Goal: Answer question/provide support: Share knowledge or assist other users

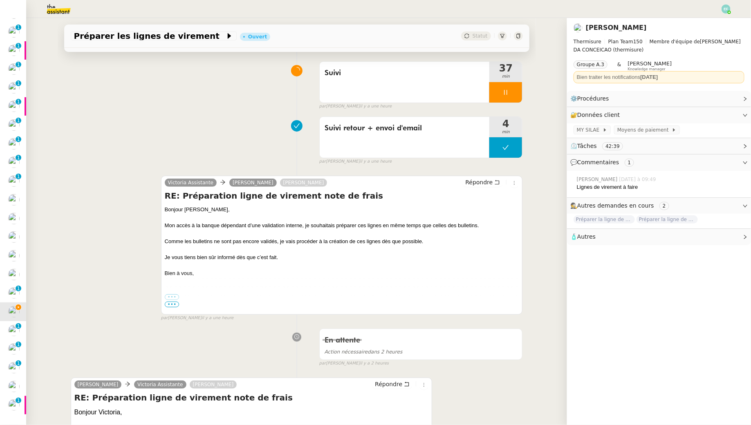
scroll to position [56, 0]
click at [370, 181] on button "Répondre" at bounding box center [483, 182] width 40 height 9
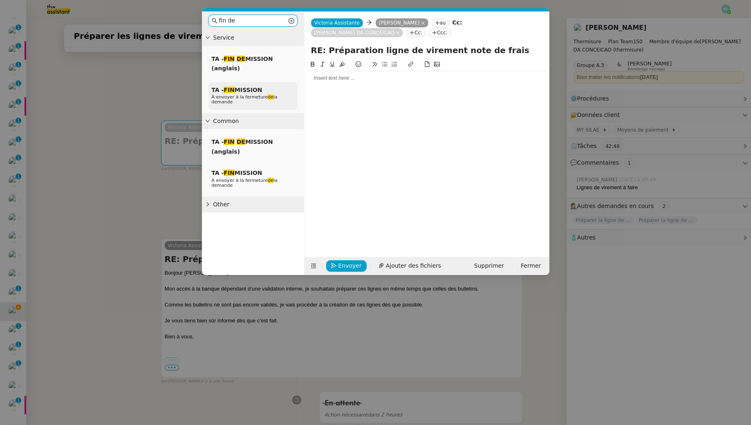
type input "fin de"
click at [245, 82] on div "TA - FIN MISSION À envoyer à la fermeture de la demande" at bounding box center [253, 96] width 89 height 28
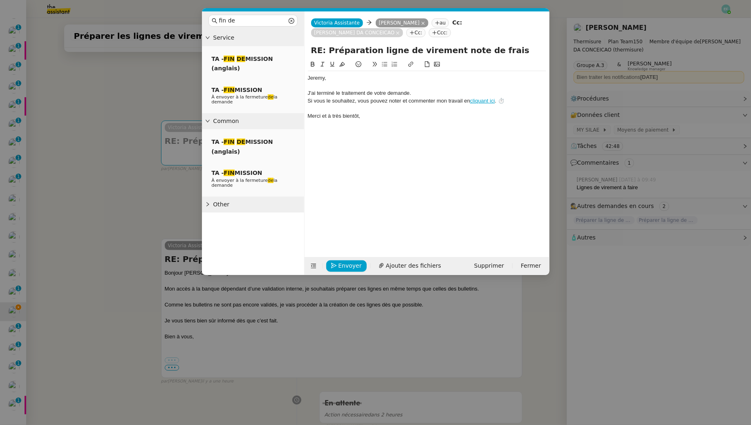
click at [341, 82] on div at bounding box center [427, 85] width 238 height 7
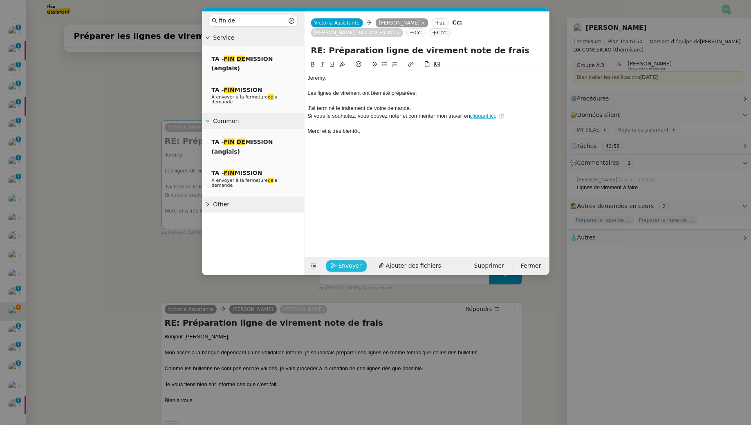
click at [348, 264] on span "Envoyer" at bounding box center [350, 265] width 23 height 9
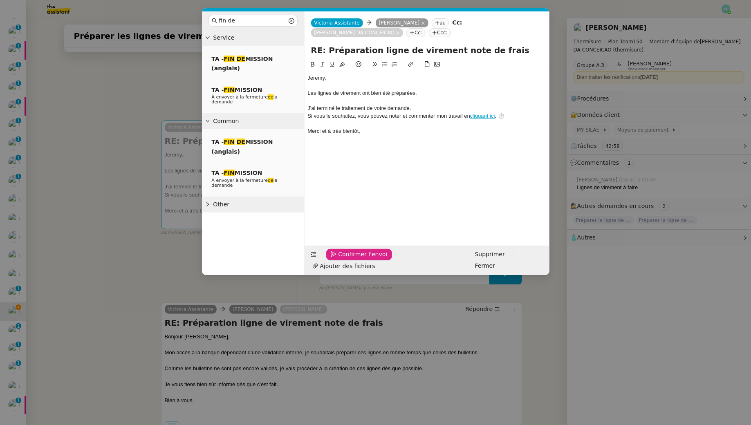
click at [348, 259] on span "Confirmer l'envoi" at bounding box center [363, 254] width 49 height 9
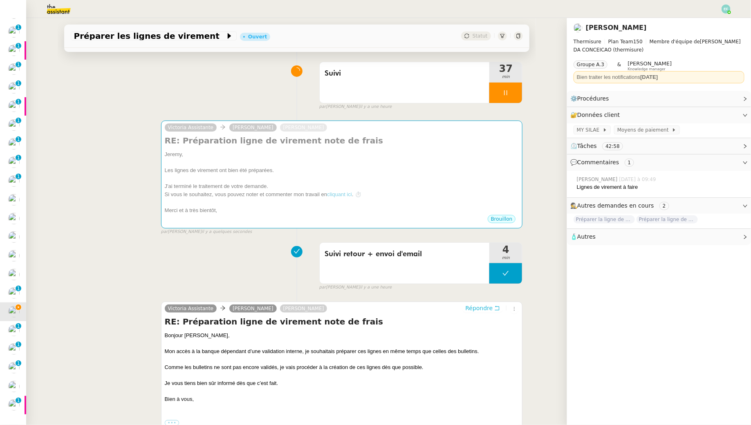
scroll to position [0, 0]
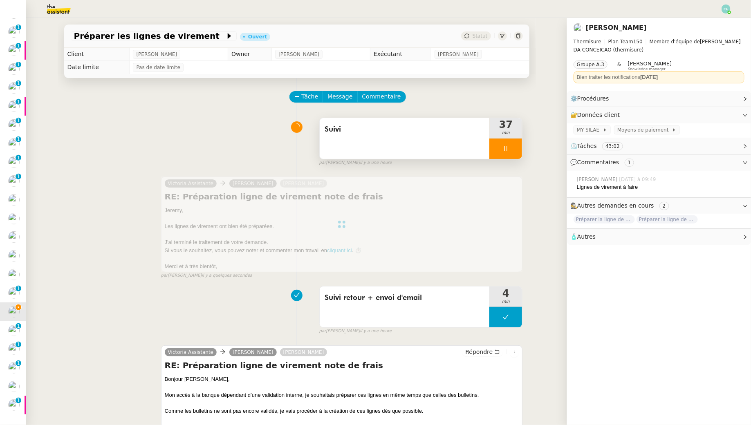
click at [370, 136] on div "Suivi" at bounding box center [405, 129] width 160 height 13
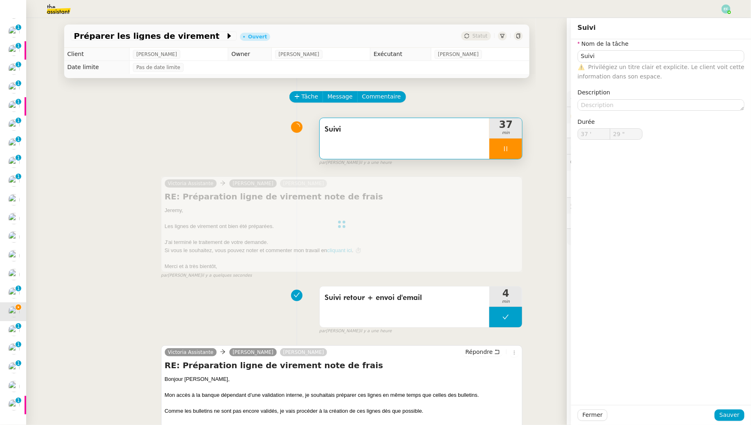
type input "30 ""
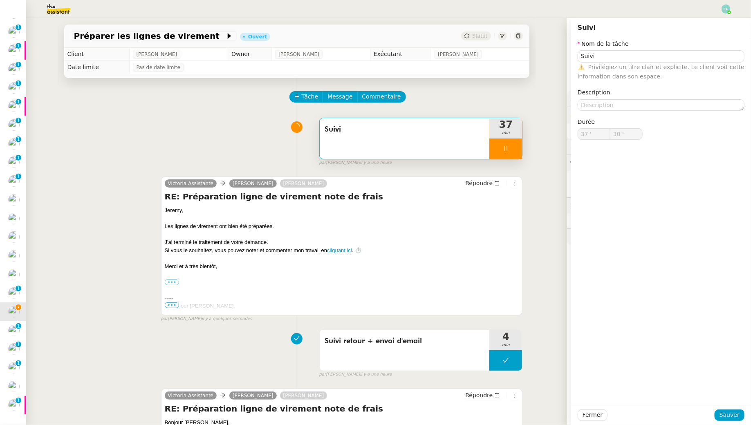
click at [370, 145] on div at bounding box center [506, 149] width 33 height 20
type input "Suivi"
type input "37 '"
type input "31 ""
type input "Suivi"
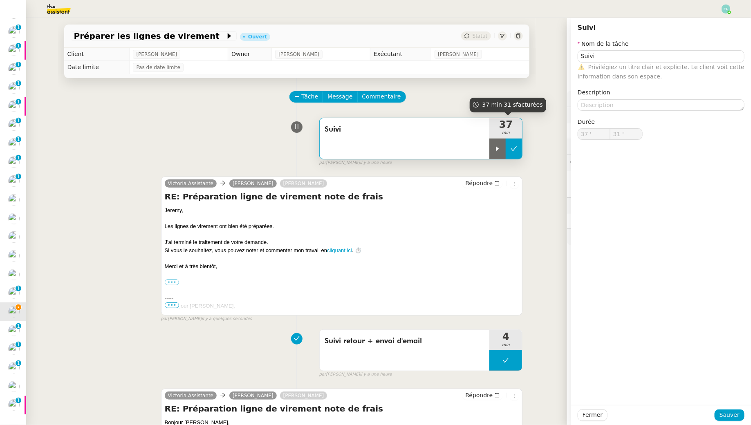
type input "37 '"
type input "31 ""
click at [370, 146] on icon at bounding box center [514, 149] width 7 height 7
type input "Suivi"
type input "37 '"
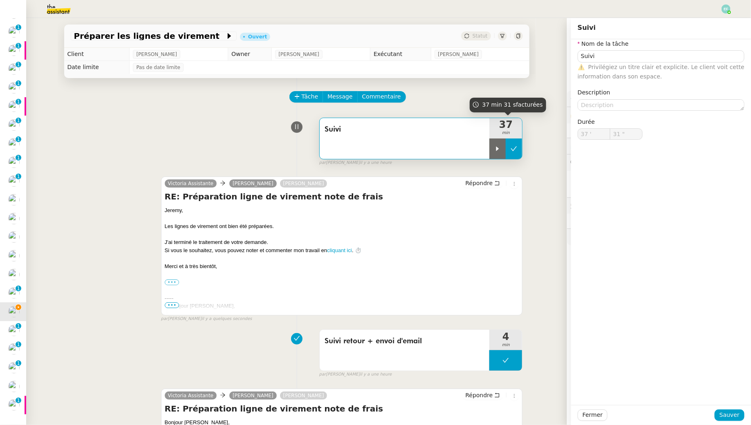
type input "31 ""
type input "Suivi"
type input "37 '"
type input "31 ""
type input "Suivi"
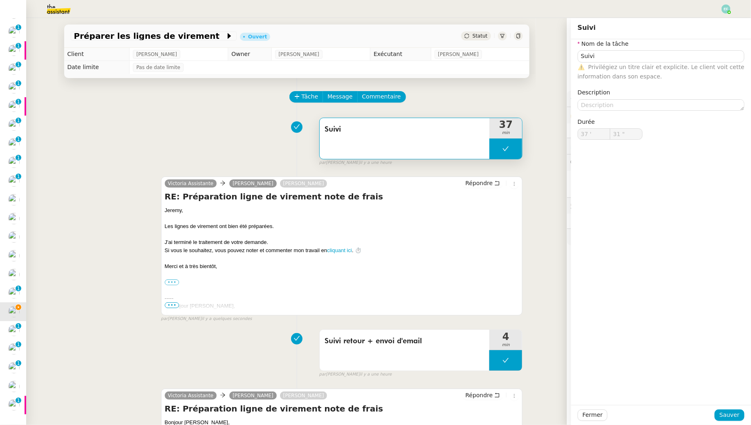
type input "37 '"
type input "31 ""
type input "Suivi"
type input "37 '"
type input "31 ""
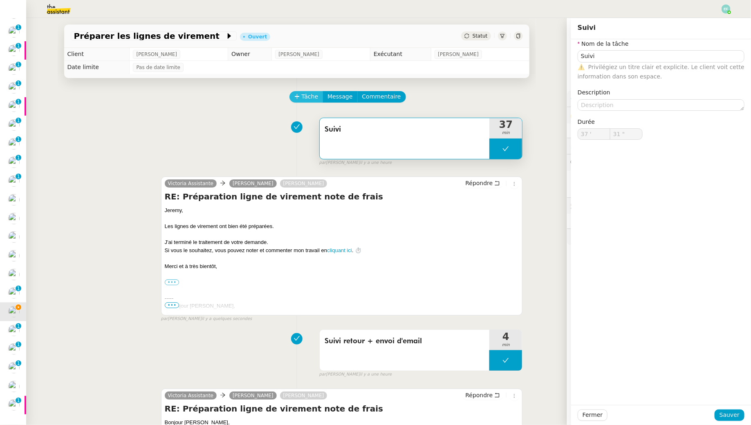
type input "Suivi"
type input "37 '"
type input "31 ""
click at [304, 98] on span "Tâche" at bounding box center [310, 96] width 17 height 9
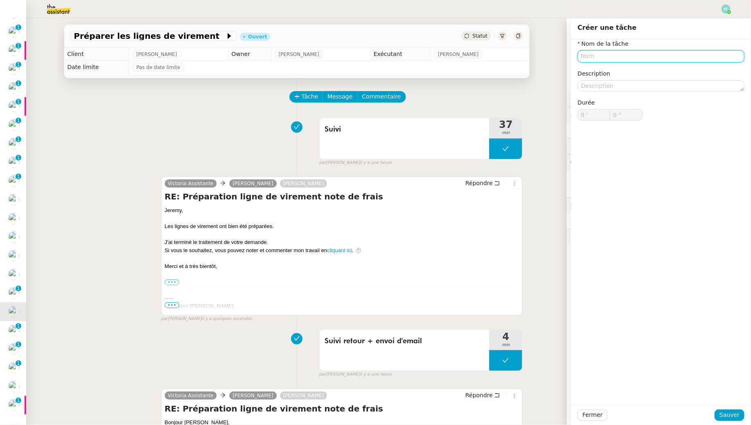
click at [370, 56] on input "text" at bounding box center [661, 56] width 167 height 12
type input "Clôture"
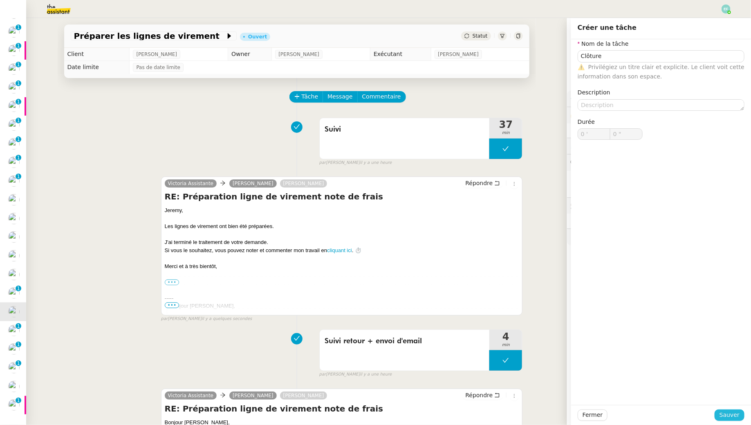
click at [370, 387] on span "Sauver" at bounding box center [730, 415] width 20 height 9
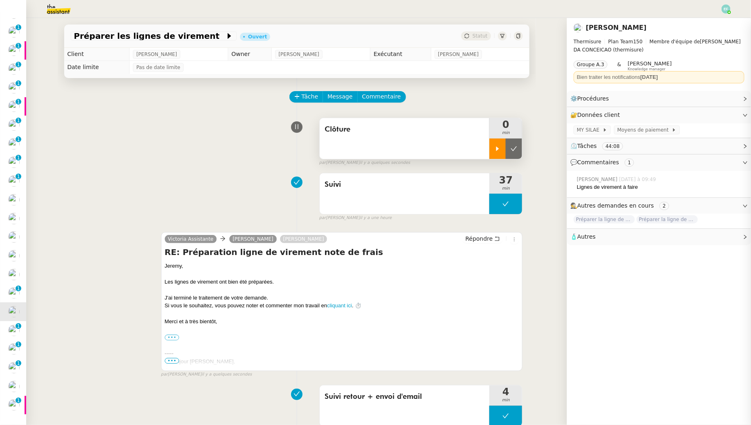
click at [370, 148] on icon at bounding box center [498, 148] width 3 height 4
click at [370, 180] on span "Suivi" at bounding box center [405, 185] width 160 height 12
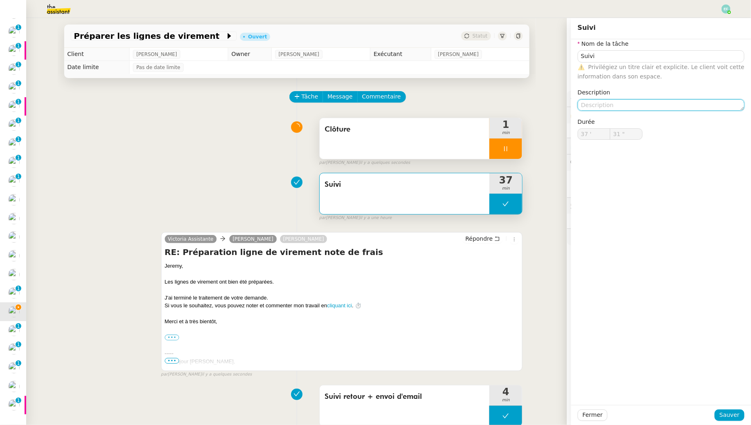
click at [370, 109] on textarea at bounding box center [661, 104] width 167 height 11
click at [370, 112] on textarea "Téléchargement + organisation fichier + vérification virements + envoi lignes +…" at bounding box center [661, 108] width 167 height 19
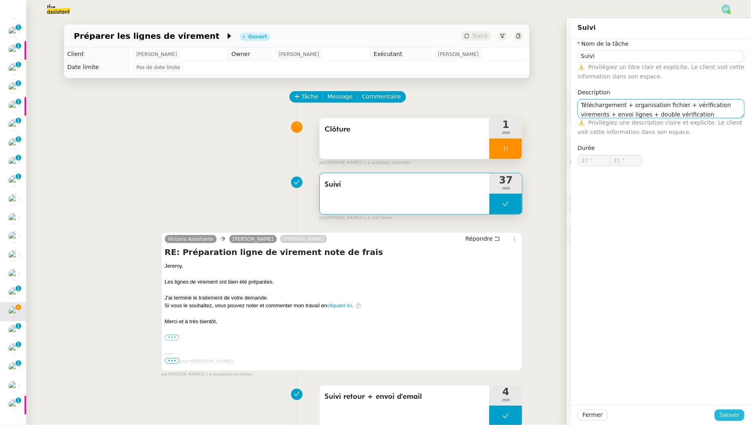
type textarea "Téléchargement + organisation fichier + vérification virements + envoi lignes +…"
click at [370, 387] on span "Sauver" at bounding box center [730, 415] width 20 height 9
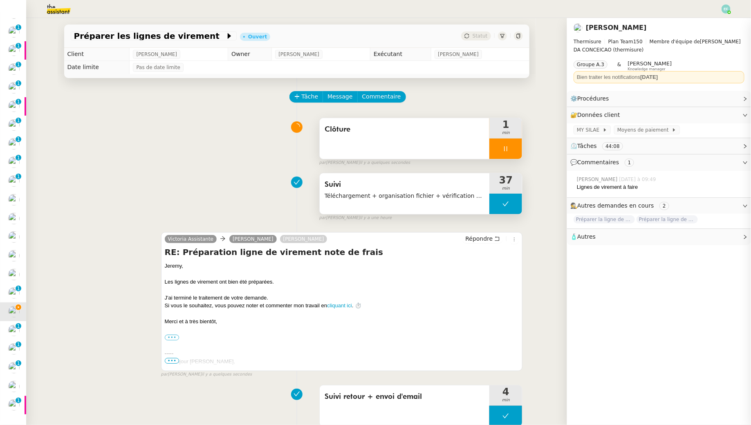
click at [370, 187] on span "Suivi" at bounding box center [405, 185] width 160 height 12
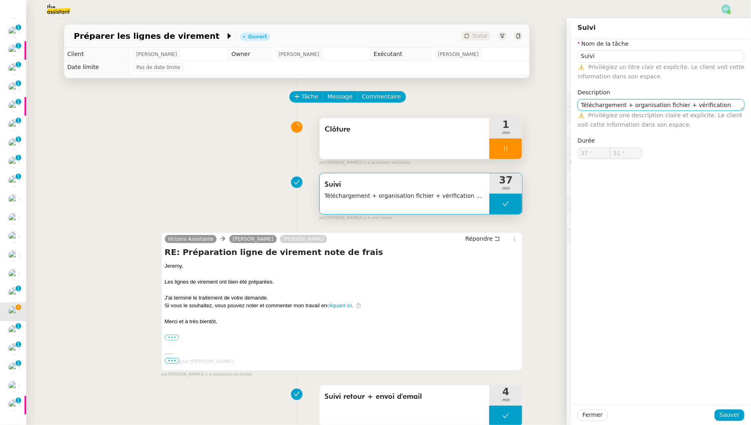
click at [370, 108] on textarea "Téléchargement + organisation fichier + vérification virements + envoi lignes +…" at bounding box center [661, 104] width 167 height 11
click at [370, 106] on textarea "Téléchargement + organisation fichier + vérification virements + envoi lignes +…" at bounding box center [661, 104] width 167 height 11
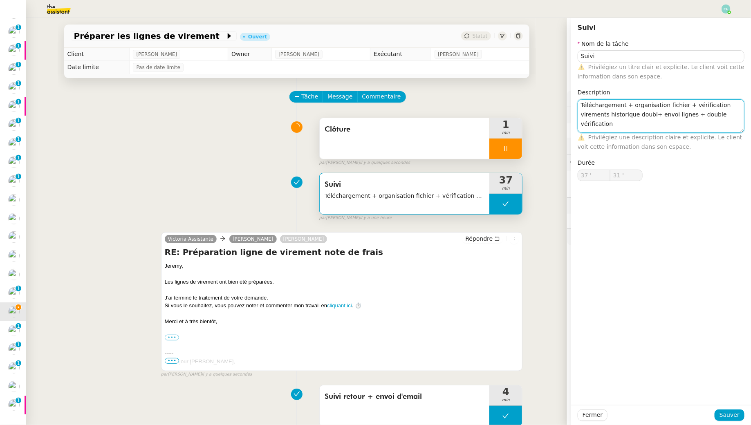
scroll to position [0, 0]
type textarea "Téléchargement + organisation fichier + vérification virements historique doubl…"
click at [370, 387] on span "Sauver" at bounding box center [730, 415] width 20 height 9
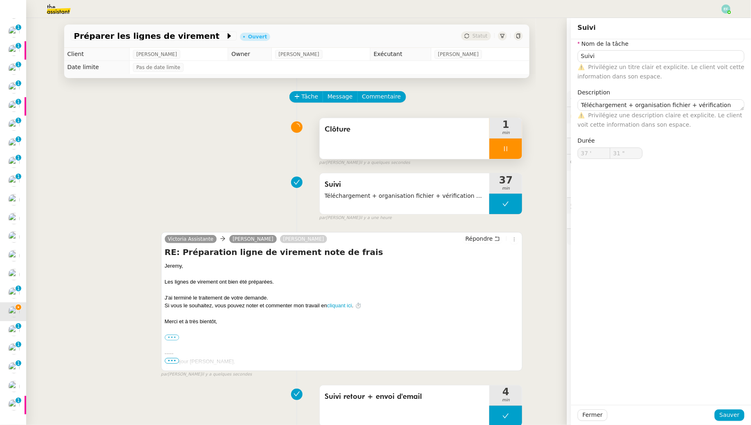
click at [370, 151] on div at bounding box center [506, 149] width 33 height 20
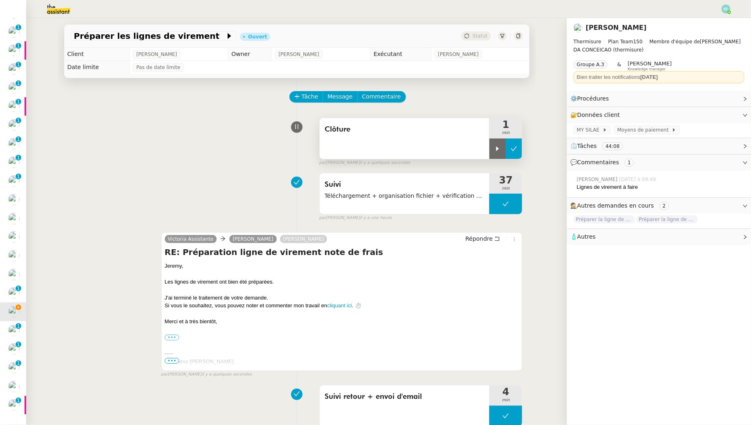
click at [370, 151] on icon at bounding box center [514, 149] width 7 height 7
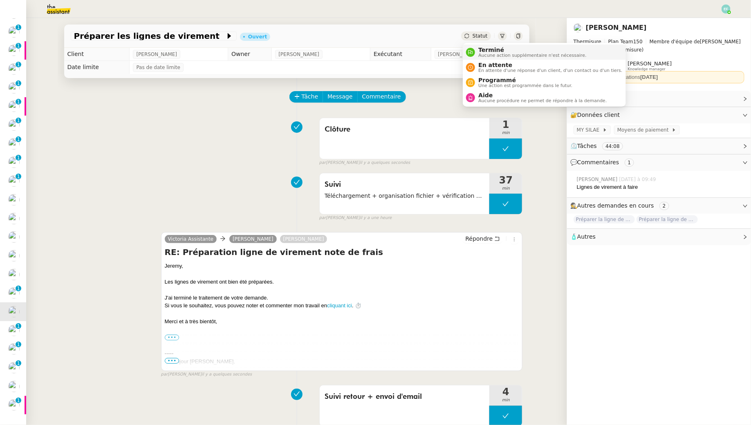
click at [370, 51] on span "Terminé" at bounding box center [533, 50] width 108 height 7
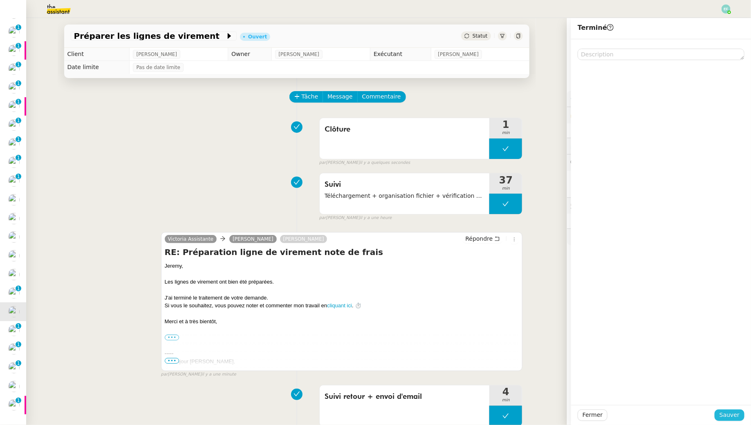
click at [370, 387] on span "Sauver" at bounding box center [730, 415] width 20 height 9
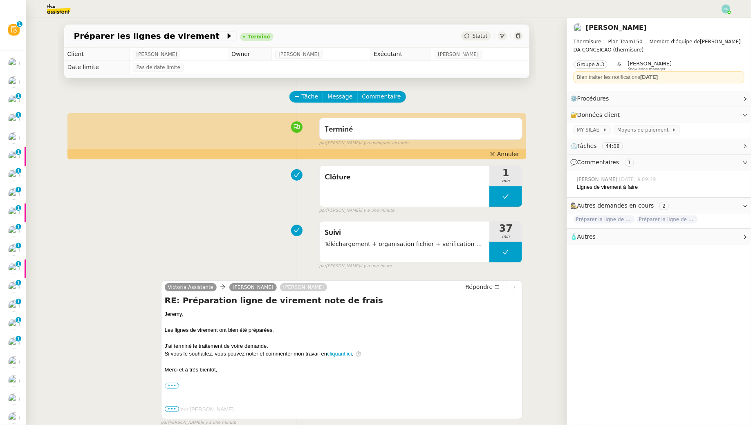
click at [370, 8] on img at bounding box center [726, 8] width 9 height 9
click at [370, 21] on li "Suivi" at bounding box center [704, 23] width 53 height 11
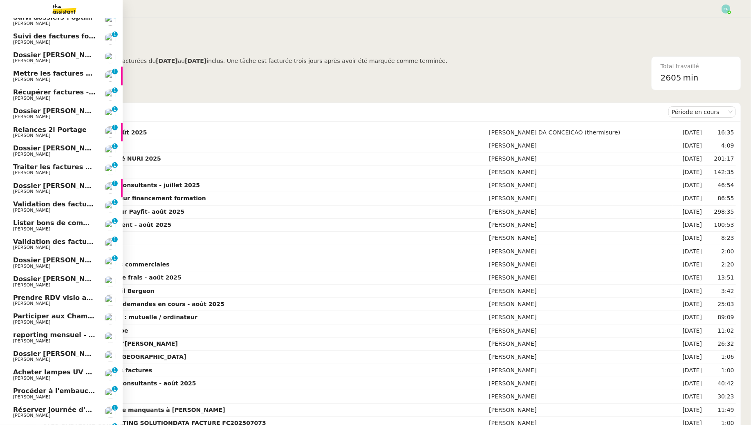
scroll to position [181, 0]
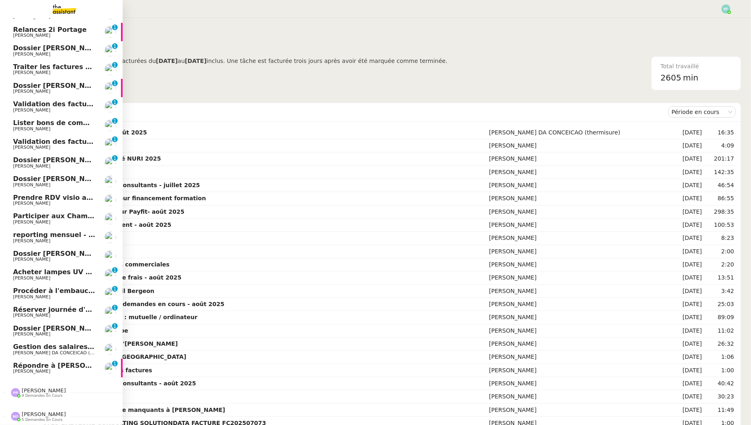
click at [58, 342] on link "Gestion des salaires - [DATE] [PERSON_NAME] (thermisure)" at bounding box center [61, 349] width 123 height 19
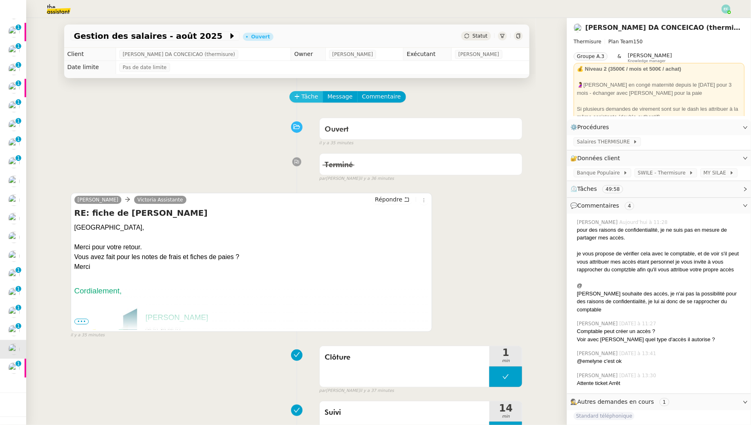
click at [310, 94] on span "Tâche" at bounding box center [310, 96] width 17 height 9
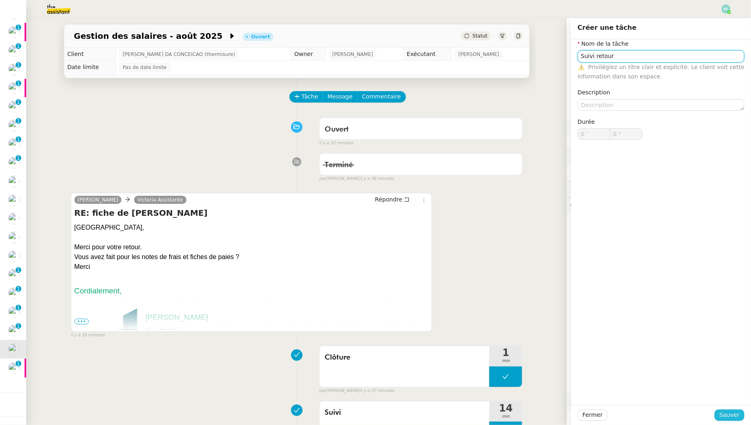
type input "Suivi retour"
click at [370, 387] on span "Sauver" at bounding box center [730, 415] width 20 height 9
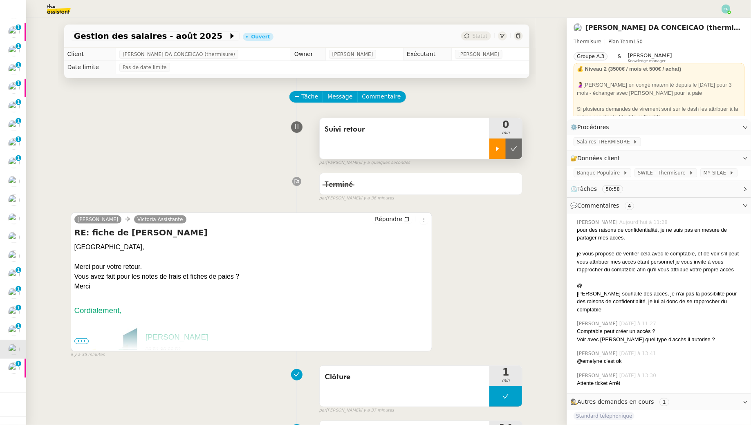
click at [370, 144] on div at bounding box center [498, 149] width 16 height 20
click at [54, 2] on img at bounding box center [51, 9] width 63 height 18
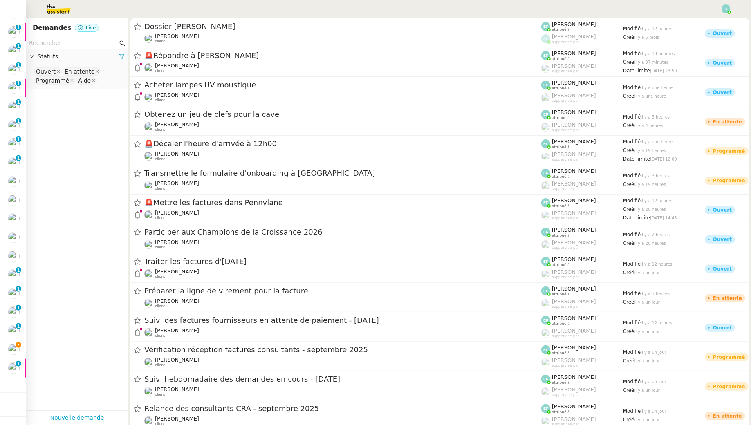
click at [51, 42] on input "text" at bounding box center [73, 42] width 89 height 9
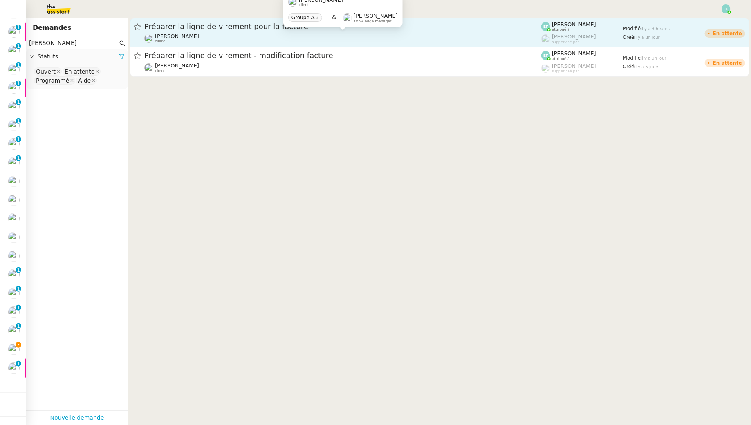
type input "[PERSON_NAME]"
click at [225, 40] on div "[PERSON_NAME] client" at bounding box center [342, 38] width 397 height 11
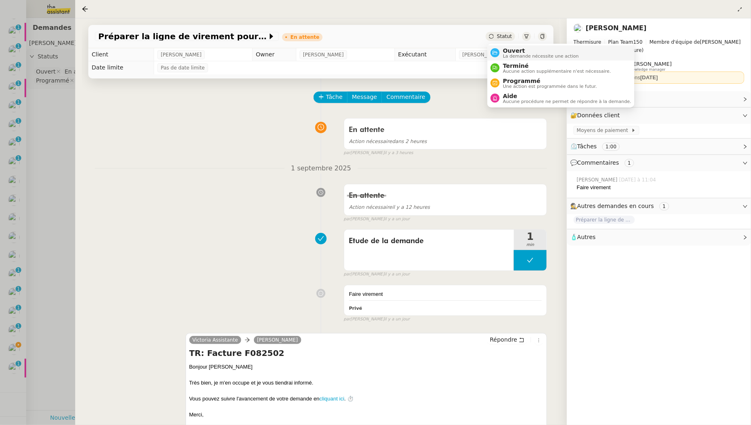
click at [370, 49] on span "Ouvert" at bounding box center [541, 50] width 76 height 7
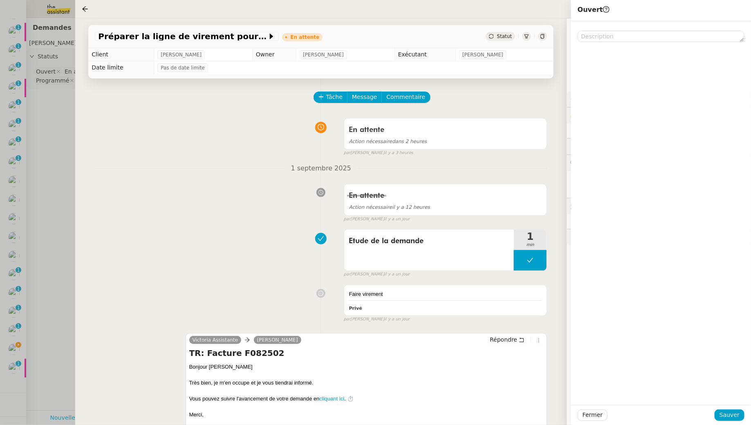
click at [370, 387] on div "Fermer Sauver" at bounding box center [661, 415] width 180 height 20
click at [370, 387] on span "Sauver" at bounding box center [730, 415] width 20 height 9
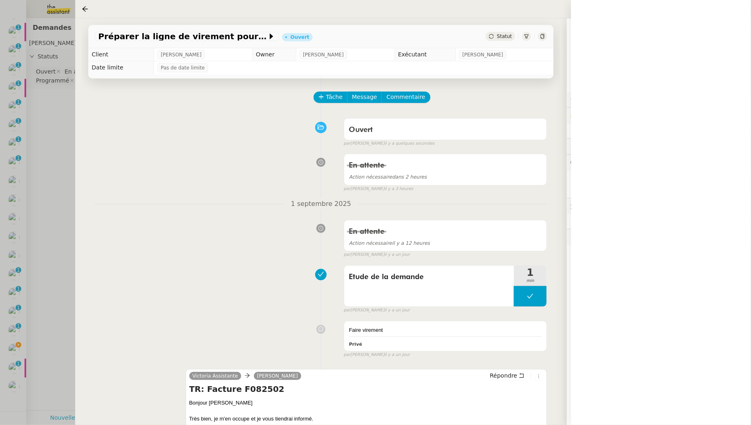
click at [53, 121] on div at bounding box center [375, 212] width 751 height 425
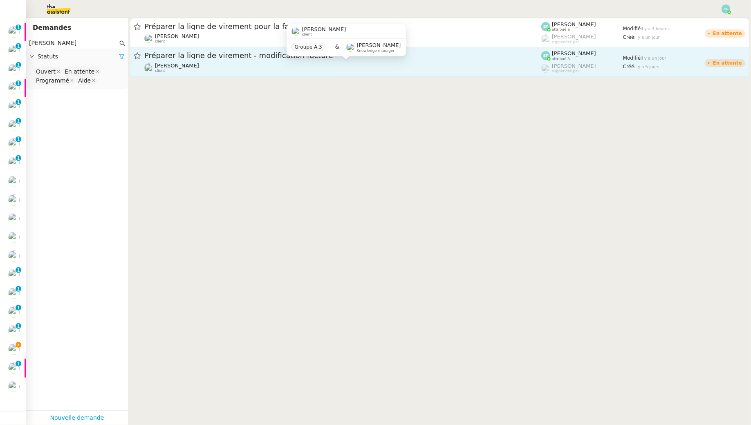
click at [225, 70] on div "[PERSON_NAME] client" at bounding box center [342, 68] width 397 height 11
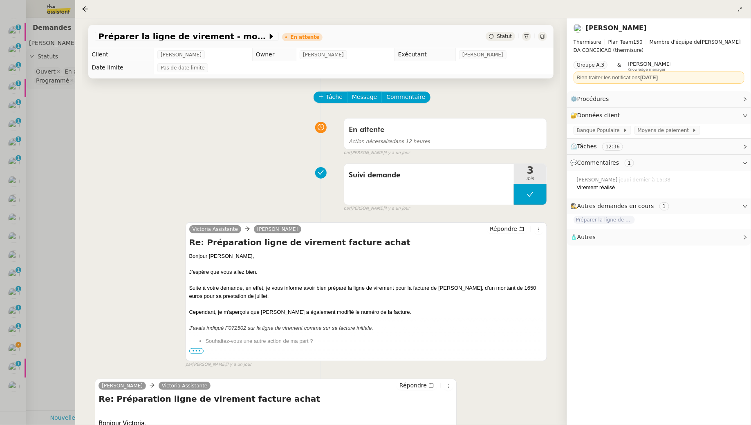
click at [44, 123] on div at bounding box center [375, 212] width 751 height 425
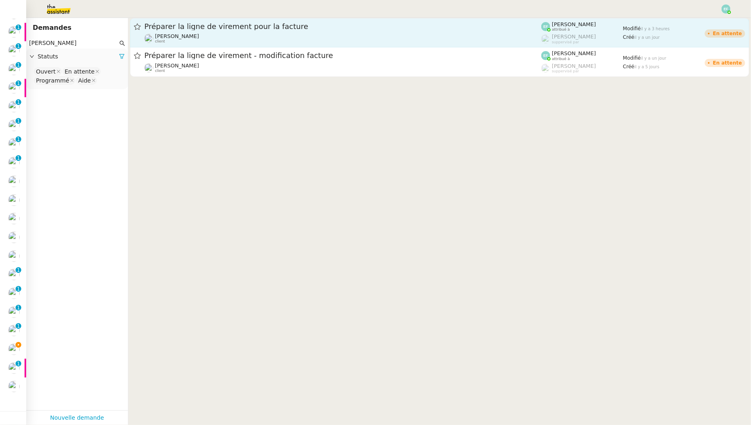
click at [288, 28] on span "Préparer la ligne de virement pour la facture" at bounding box center [342, 26] width 397 height 7
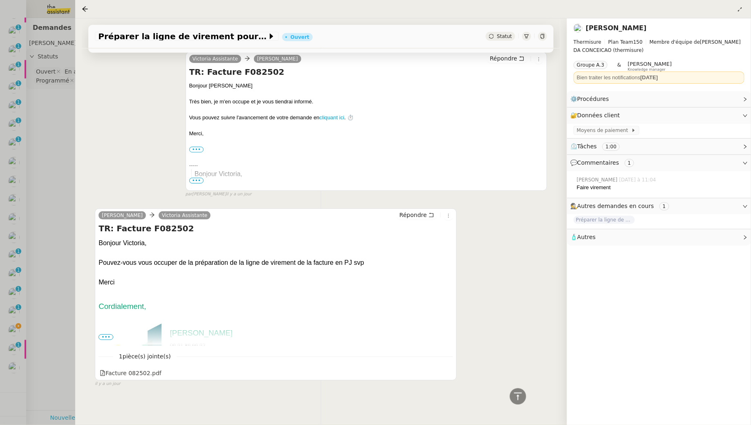
scroll to position [162, 0]
click at [57, 237] on div at bounding box center [375, 212] width 751 height 425
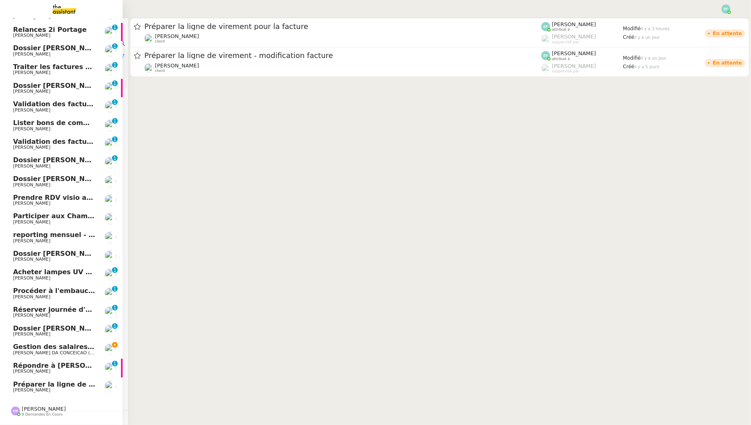
click at [19, 347] on span "Gestion des salaires - août 2025" at bounding box center [72, 347] width 119 height 8
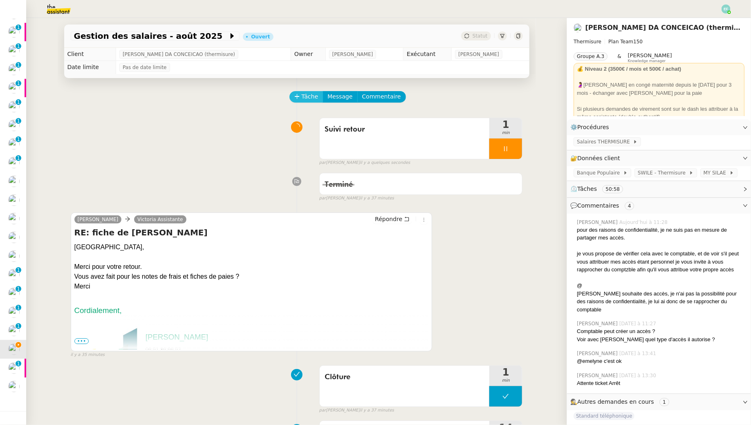
click at [307, 101] on span "Tâche" at bounding box center [310, 96] width 17 height 9
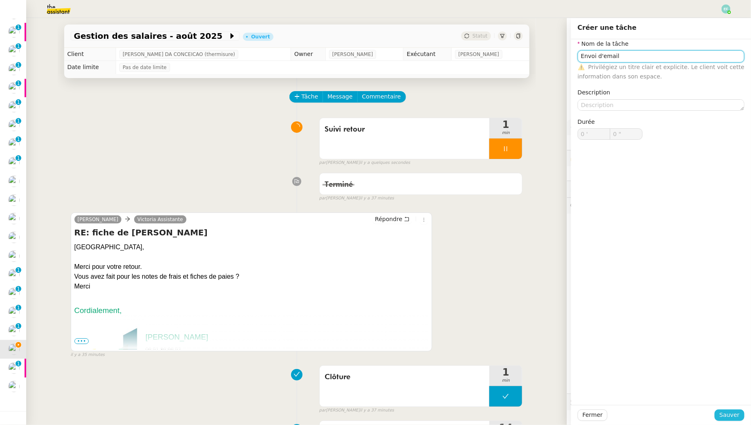
type input "Envoi d'email"
click at [370, 387] on span "Sauver" at bounding box center [730, 415] width 20 height 9
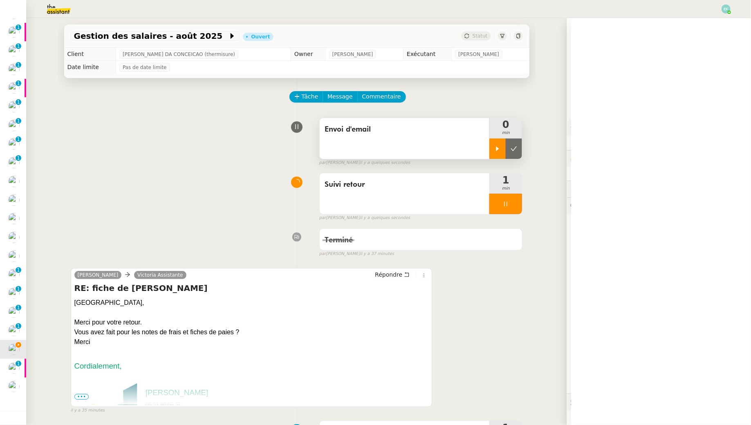
click at [370, 153] on div at bounding box center [498, 149] width 16 height 20
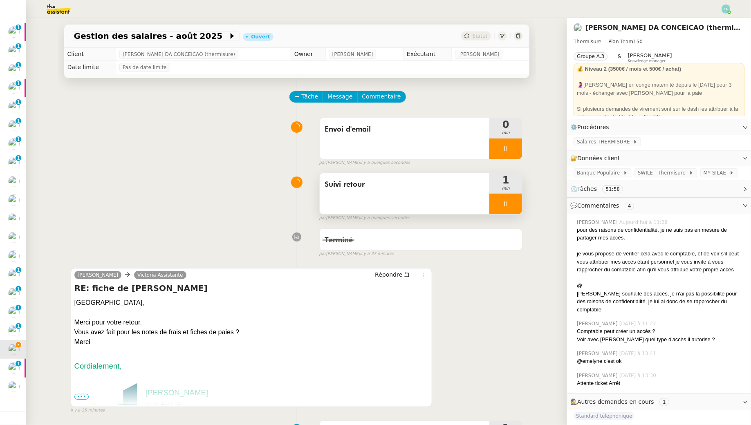
click at [370, 213] on div at bounding box center [506, 204] width 33 height 20
click at [370, 210] on button at bounding box center [514, 204] width 16 height 20
click at [370, 273] on button "Répondre" at bounding box center [392, 274] width 40 height 9
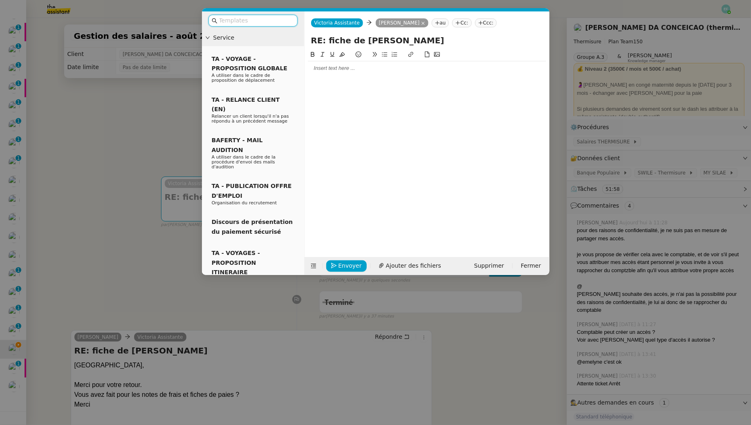
click at [342, 65] on div at bounding box center [427, 68] width 238 height 7
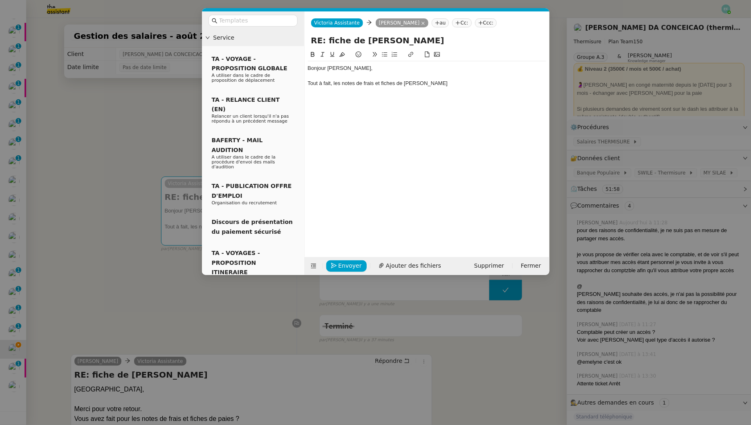
click at [341, 83] on div "Tout à fait, les notes de frais et fiches de [PERSON_NAME]" at bounding box center [427, 83] width 238 height 7
click at [370, 83] on div "Tout à fait, les lignes pour les notes de frais et fiches de paie" at bounding box center [427, 83] width 238 height 7
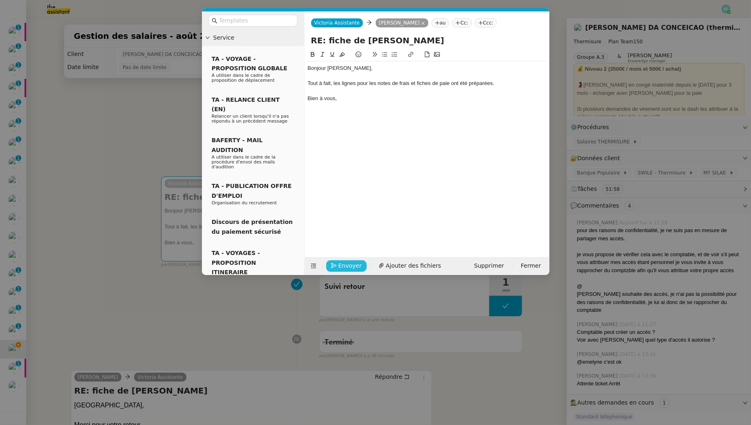
click at [343, 263] on span "Envoyer" at bounding box center [350, 265] width 23 height 9
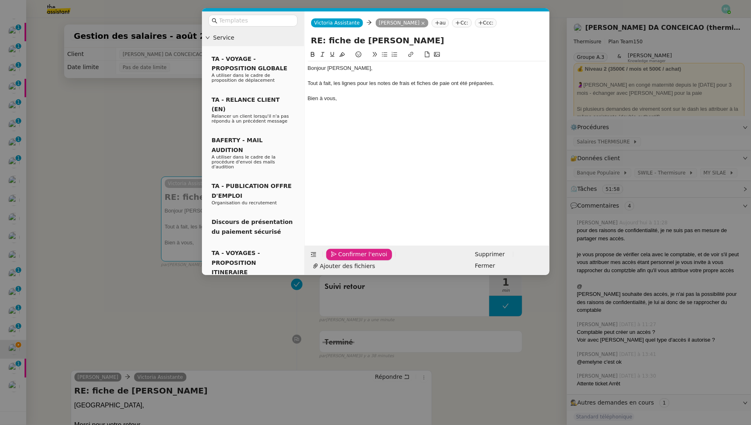
click at [343, 259] on span "Confirmer l'envoi" at bounding box center [363, 254] width 49 height 9
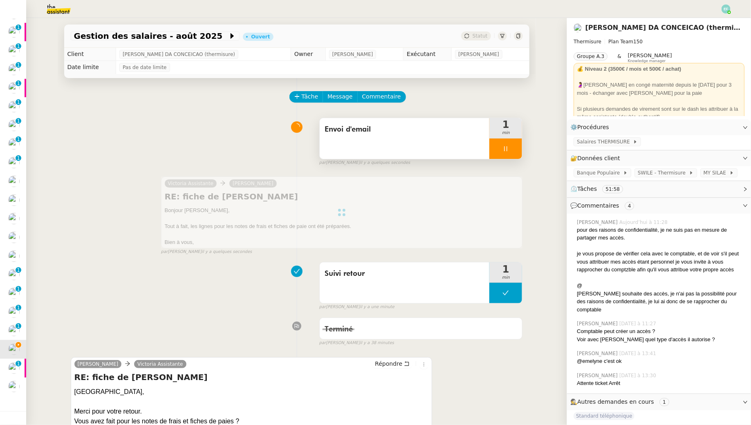
click at [370, 148] on div at bounding box center [506, 149] width 33 height 20
click at [370, 148] on icon at bounding box center [514, 149] width 7 height 7
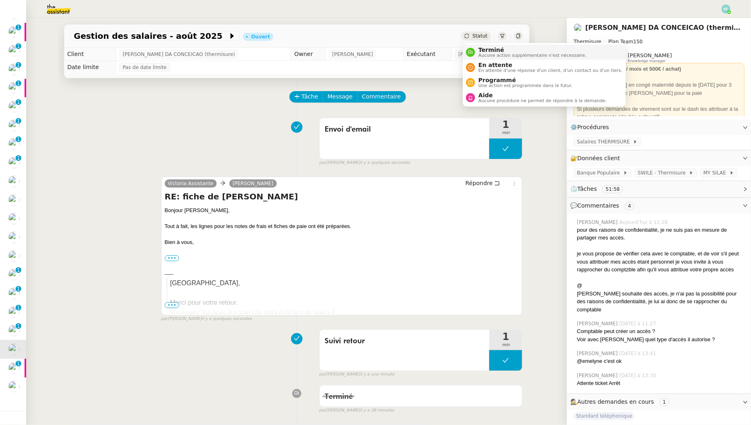
click at [370, 49] on span "Terminé" at bounding box center [533, 50] width 108 height 7
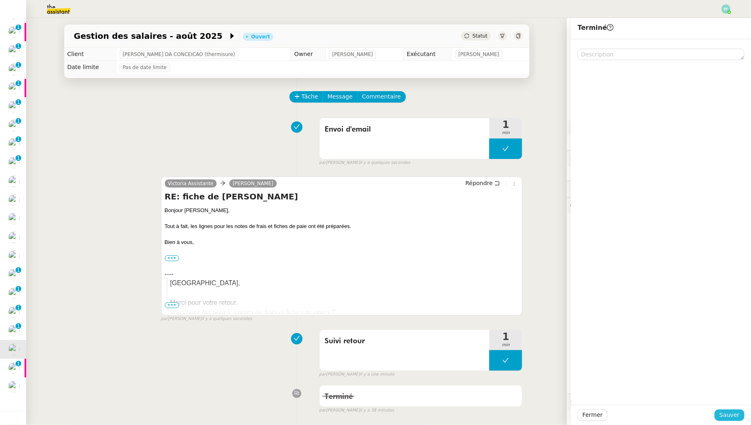
click at [370, 387] on span "Sauver" at bounding box center [730, 415] width 20 height 9
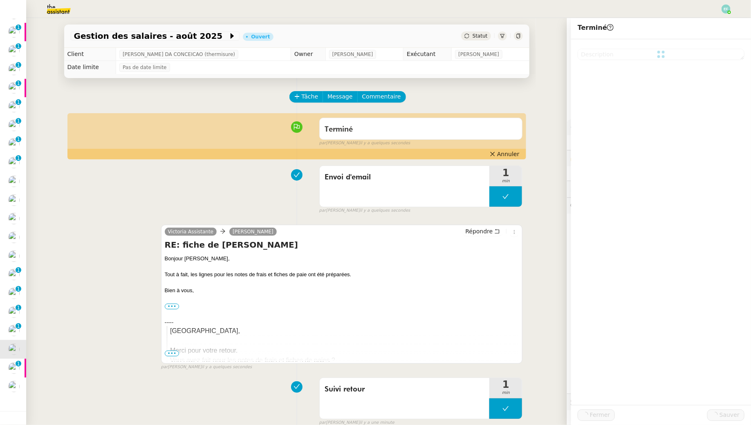
scroll to position [181, 0]
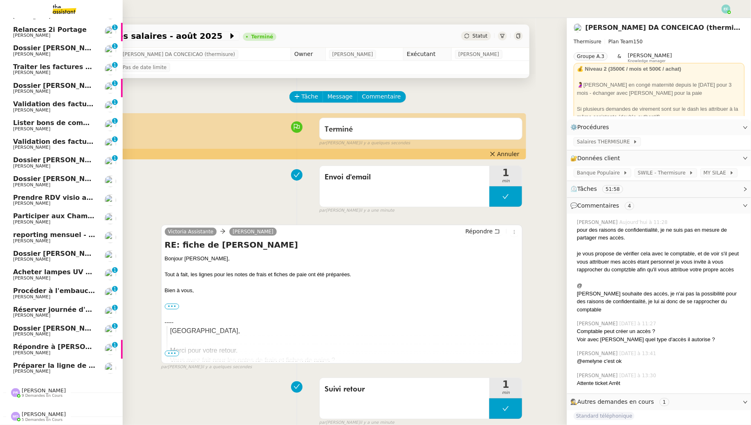
click at [58, 371] on span "[PERSON_NAME]" at bounding box center [54, 371] width 83 height 5
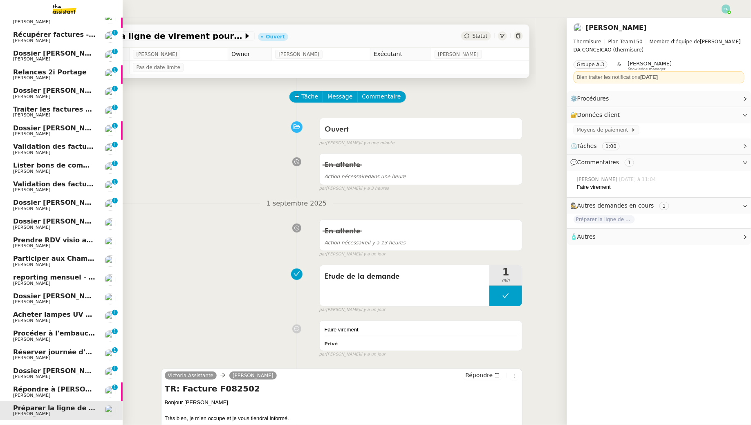
scroll to position [181, 0]
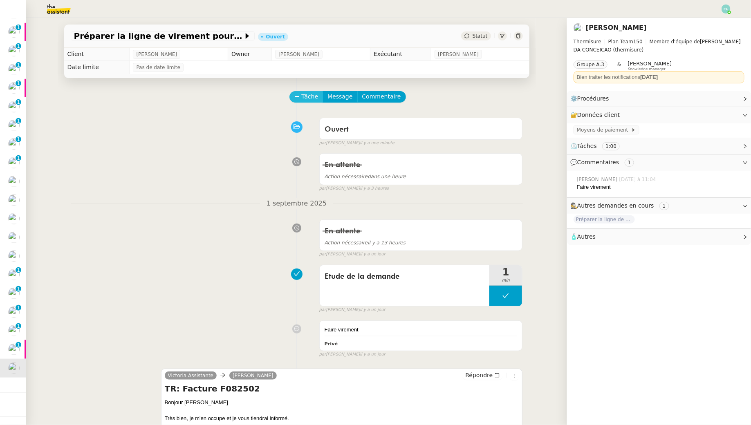
click at [308, 100] on span "Tâche" at bounding box center [310, 96] width 17 height 9
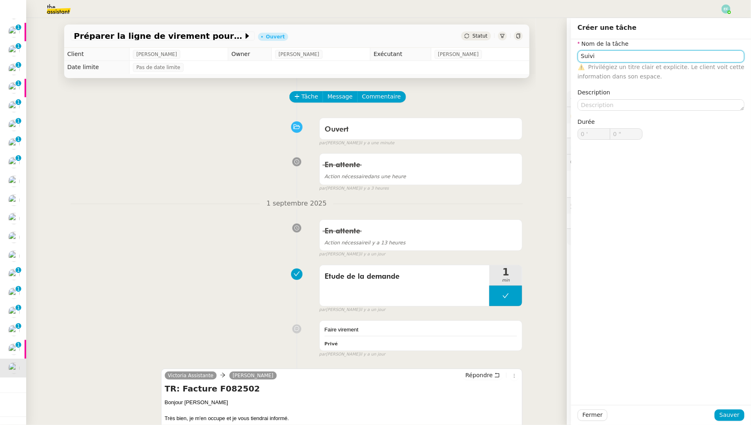
type input "Suivi"
click at [370, 387] on div "Fermer Sauver" at bounding box center [661, 415] width 180 height 20
click at [370, 387] on span "Sauver" at bounding box center [730, 415] width 20 height 9
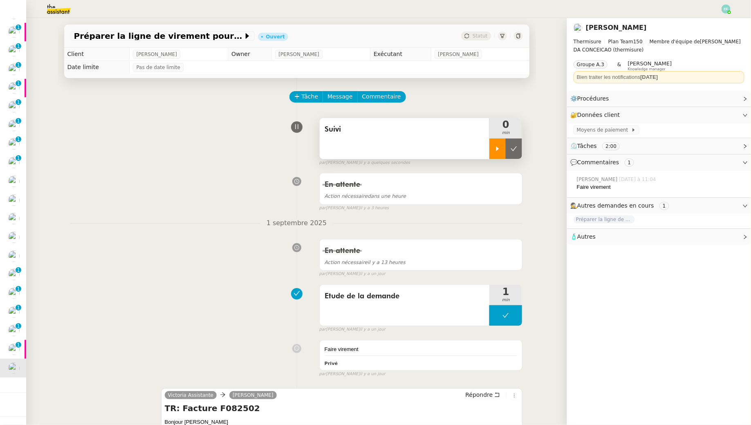
click at [370, 148] on icon at bounding box center [498, 149] width 7 height 7
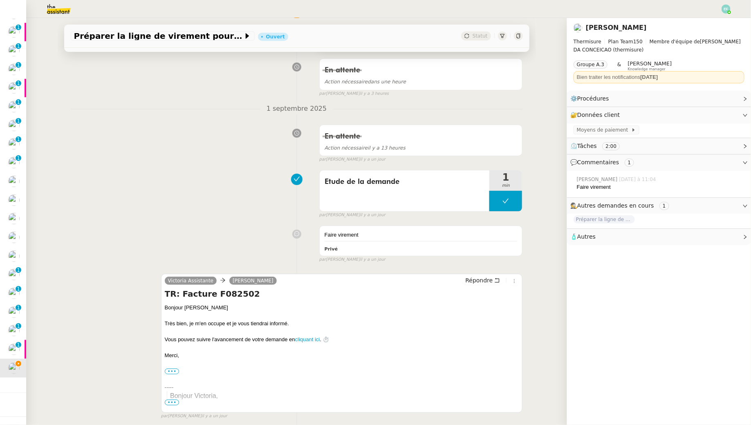
scroll to position [337, 0]
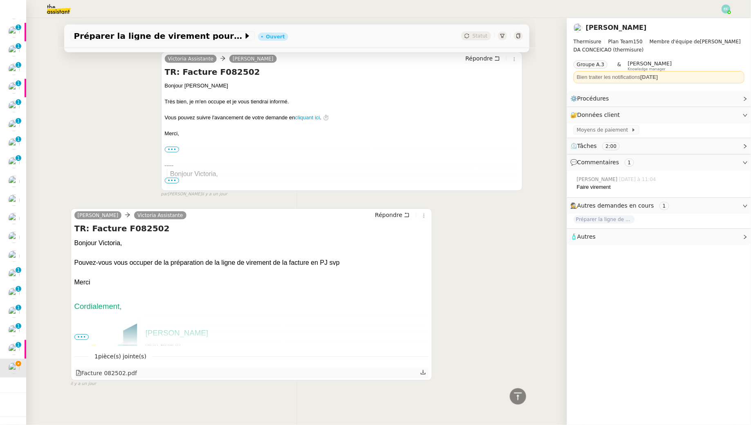
click at [370, 373] on icon at bounding box center [423, 373] width 6 height 6
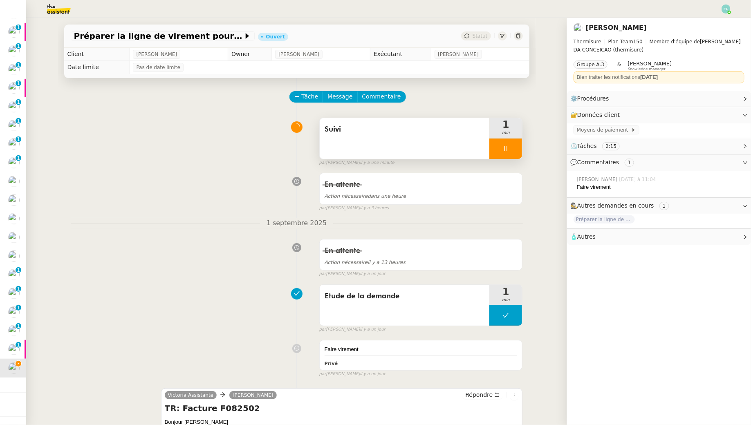
click at [60, 9] on img at bounding box center [51, 9] width 63 height 18
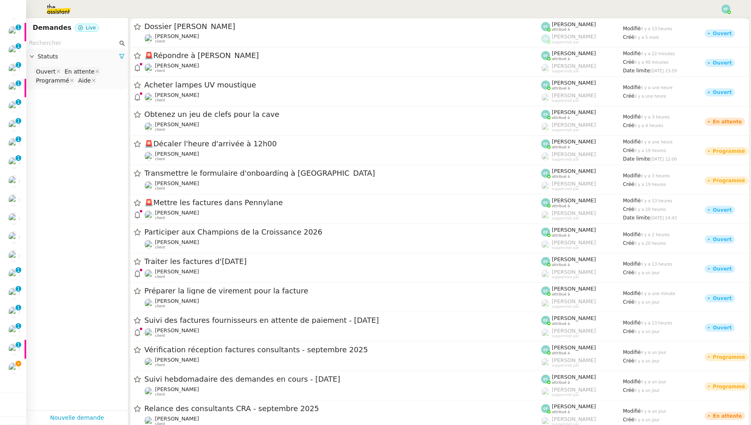
click at [64, 44] on input "text" at bounding box center [73, 42] width 89 height 9
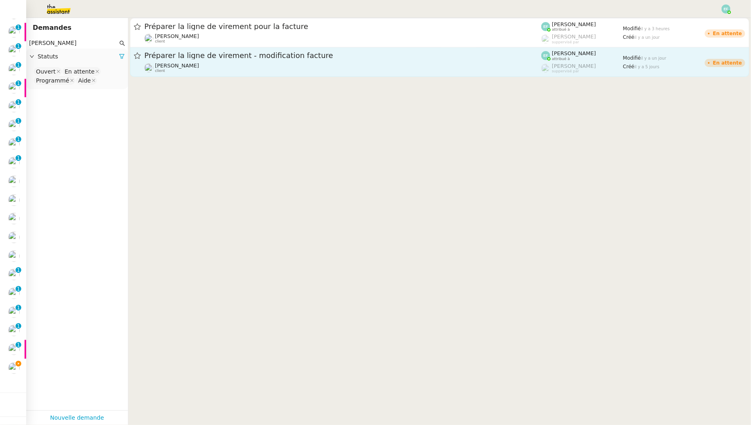
click at [216, 64] on div "[PERSON_NAME] client" at bounding box center [342, 68] width 397 height 11
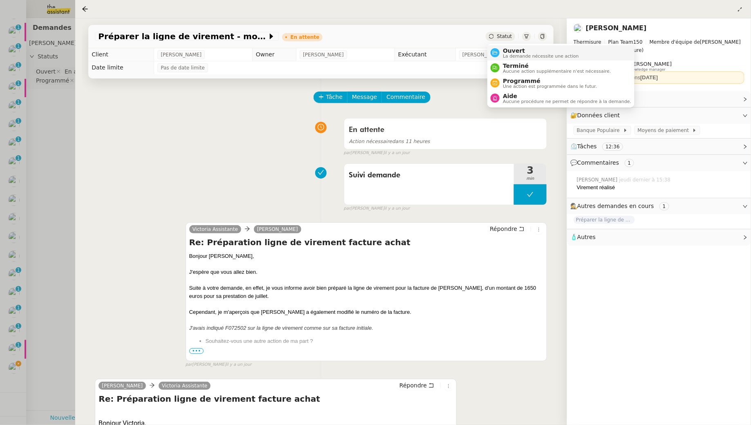
click at [370, 51] on div "Ouvert La demande nécessite une action" at bounding box center [539, 52] width 79 height 11
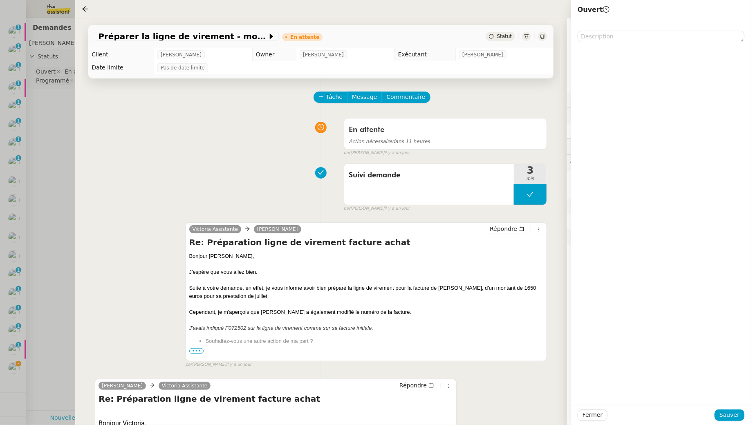
scroll to position [162, 0]
click at [370, 387] on span "Sauver" at bounding box center [730, 415] width 20 height 9
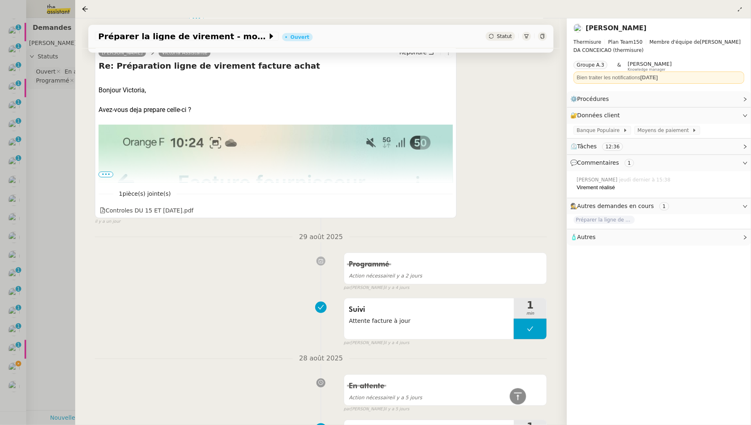
scroll to position [407, 0]
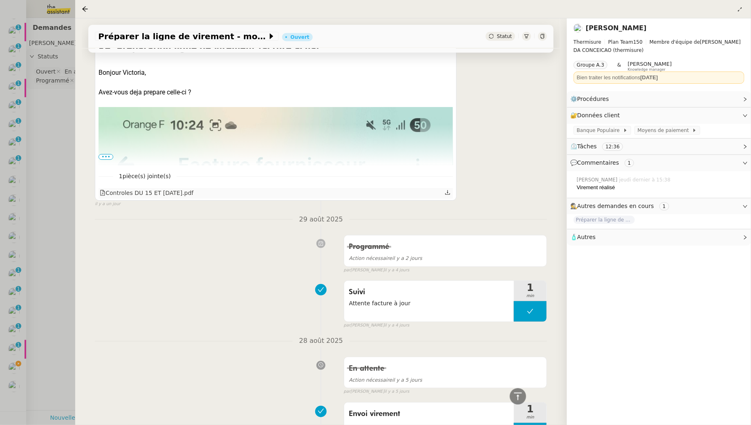
click at [370, 191] on icon at bounding box center [448, 193] width 6 height 6
click at [53, 100] on div at bounding box center [375, 212] width 751 height 425
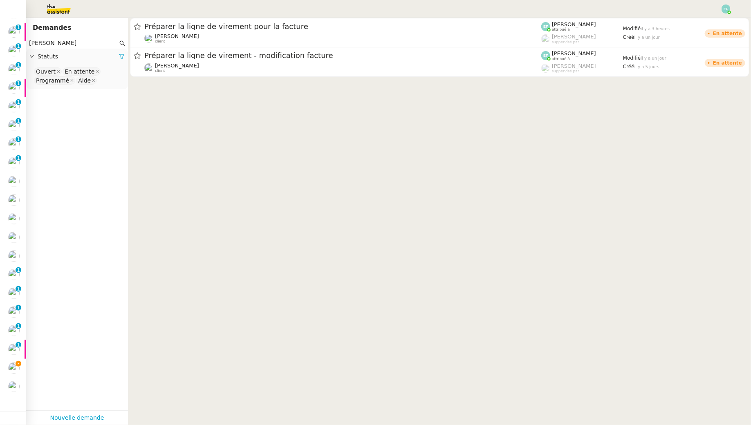
drag, startPoint x: 63, startPoint y: 44, endPoint x: 12, endPoint y: 38, distance: 50.7
click at [12, 38] on nz-layout "Mes demandes Précomptabilité - [DATE] [PERSON_NAME] Création des factures clien…" at bounding box center [375, 212] width 751 height 425
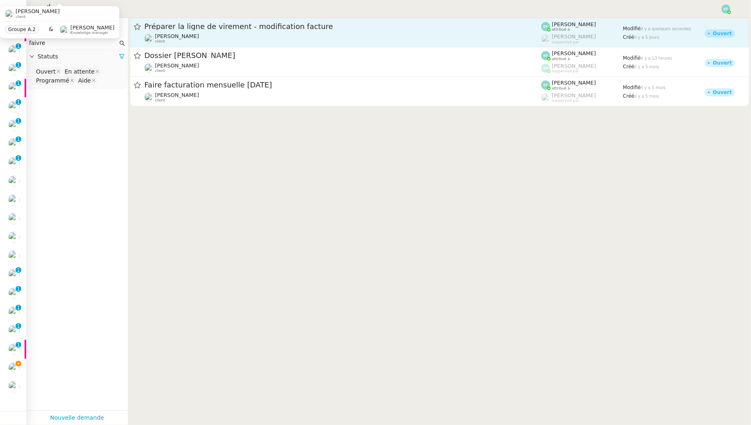
type input "faivre"
click at [214, 28] on span "Préparer la ligne de virement - modification facture" at bounding box center [342, 26] width 397 height 7
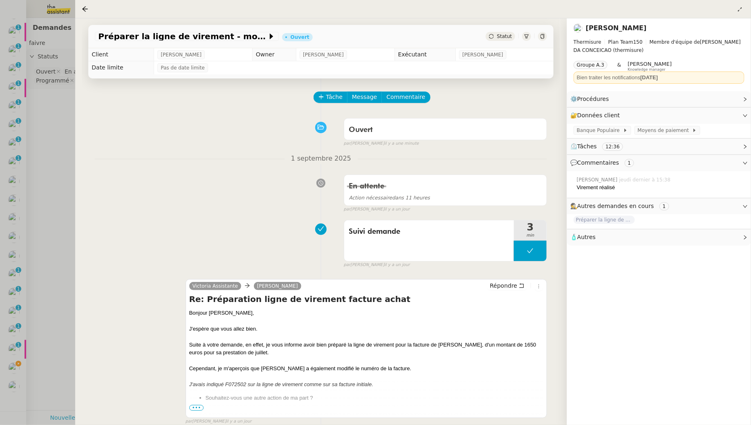
click at [53, 258] on div at bounding box center [375, 212] width 751 height 425
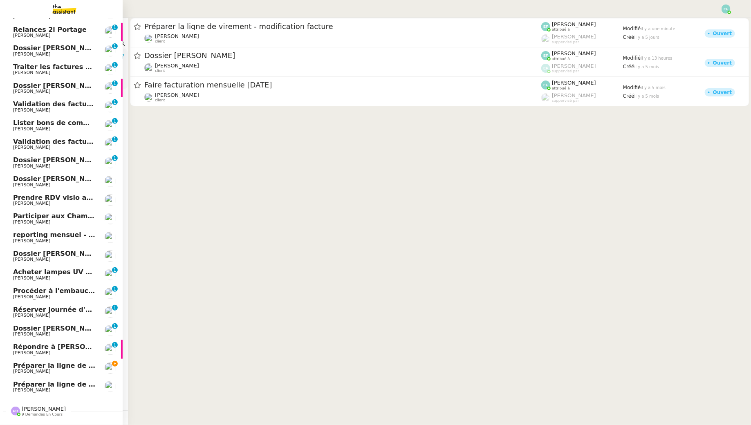
click at [21, 366] on span "Préparer la ligne de virement pour la facture" at bounding box center [96, 366] width 166 height 8
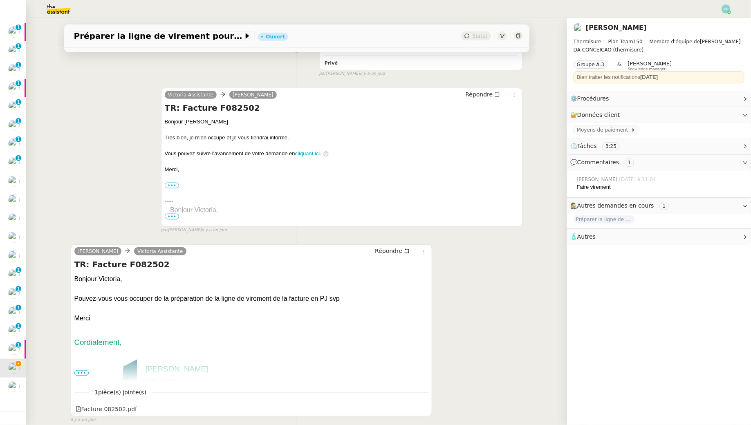
scroll to position [337, 0]
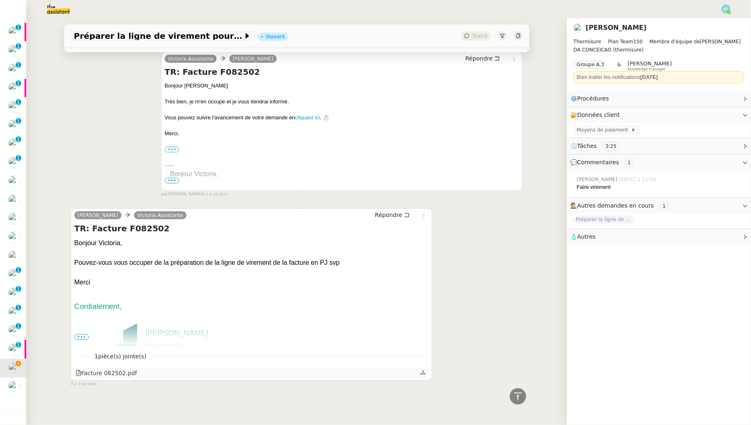
click at [370, 373] on icon at bounding box center [423, 373] width 6 height 6
click at [370, 371] on icon at bounding box center [423, 373] width 5 height 4
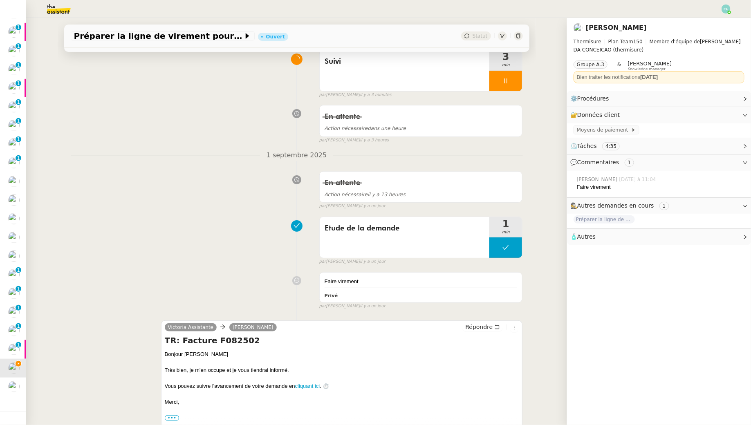
scroll to position [0, 0]
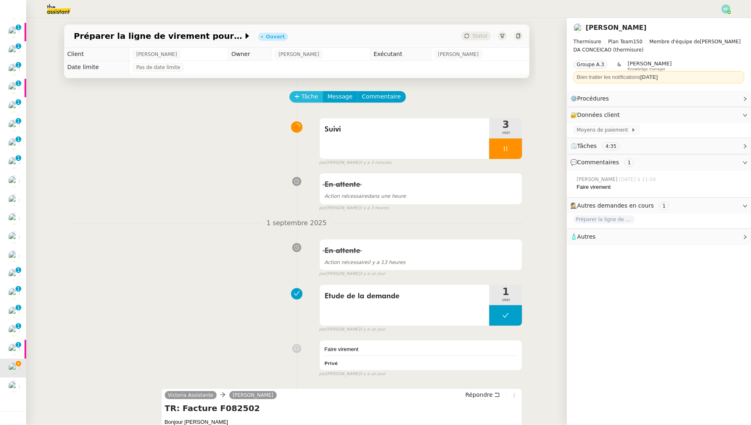
click at [310, 94] on span "Tâche" at bounding box center [310, 96] width 17 height 9
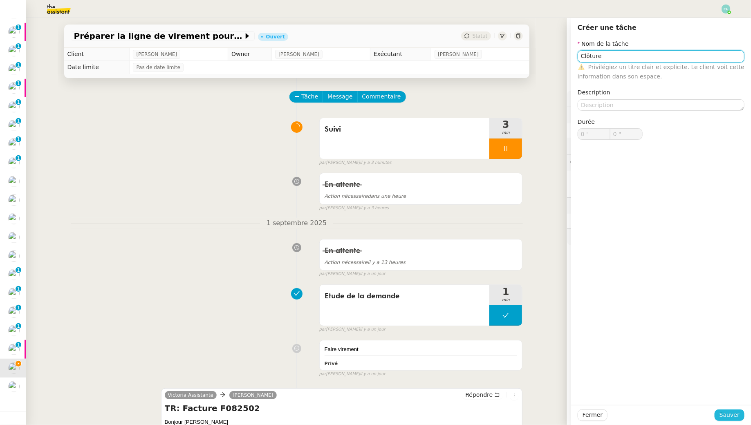
type input "Clôture"
click at [370, 387] on span "Sauver" at bounding box center [730, 415] width 20 height 9
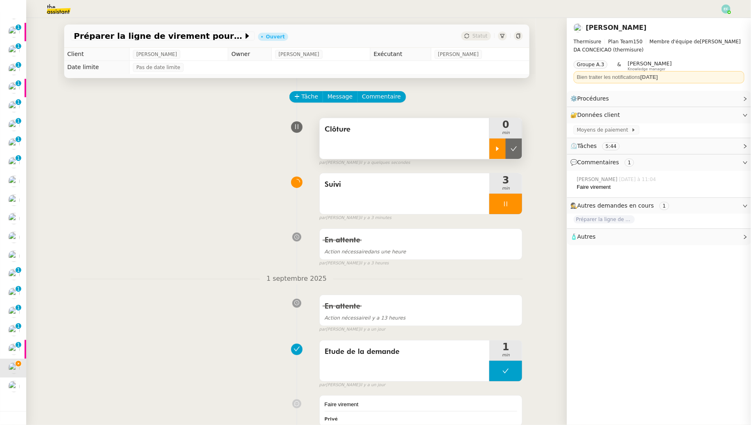
click at [370, 145] on div at bounding box center [498, 149] width 16 height 20
click at [370, 202] on icon at bounding box center [506, 204] width 7 height 7
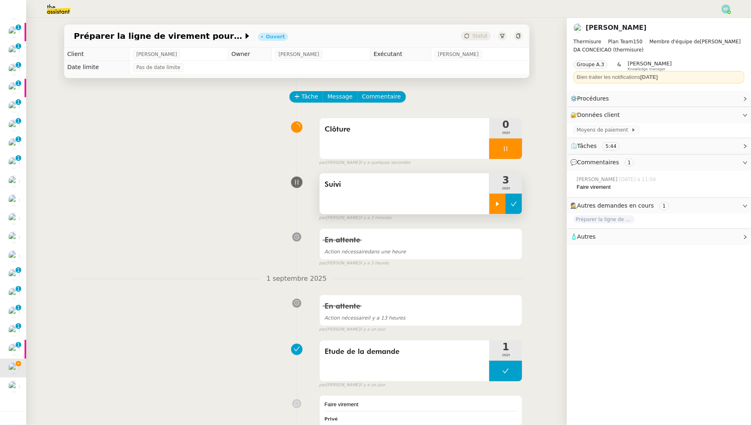
click at [370, 202] on icon at bounding box center [514, 204] width 7 height 7
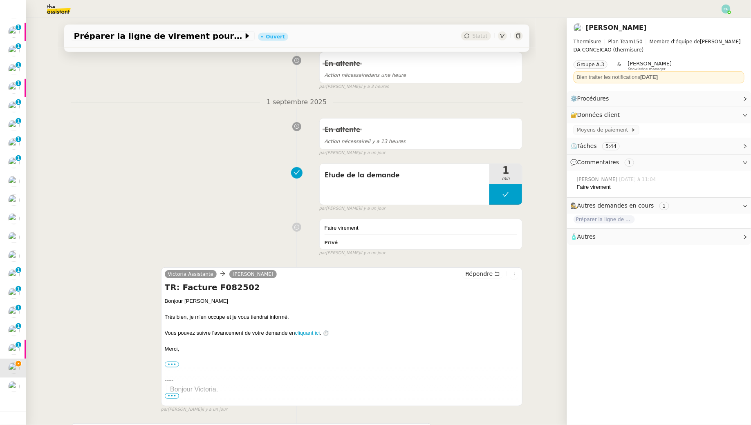
scroll to position [267, 0]
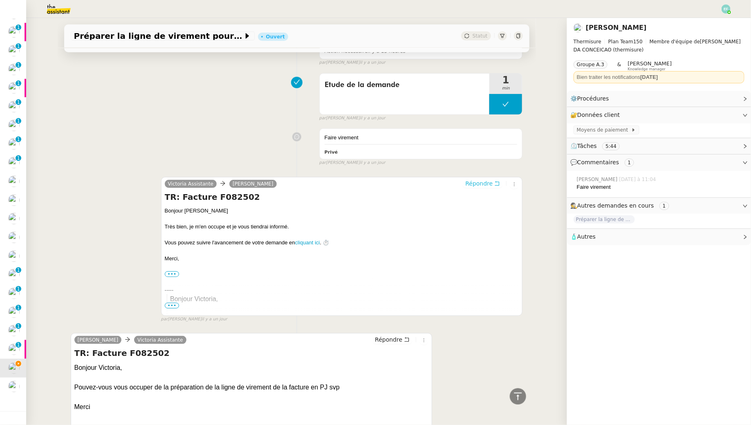
click at [370, 182] on icon at bounding box center [498, 184] width 6 height 6
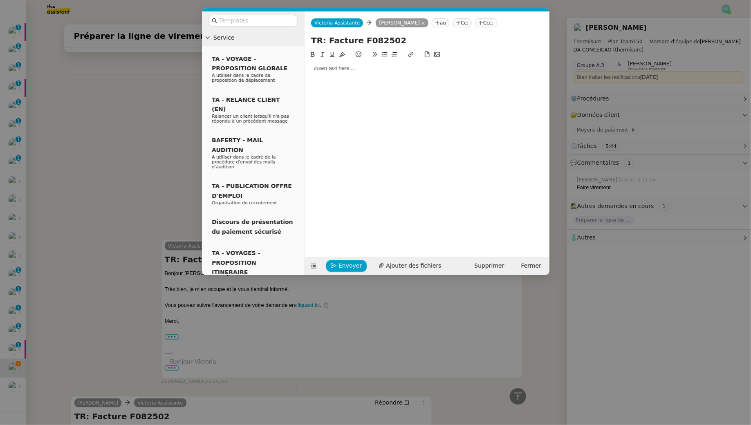
scroll to position [330, 0]
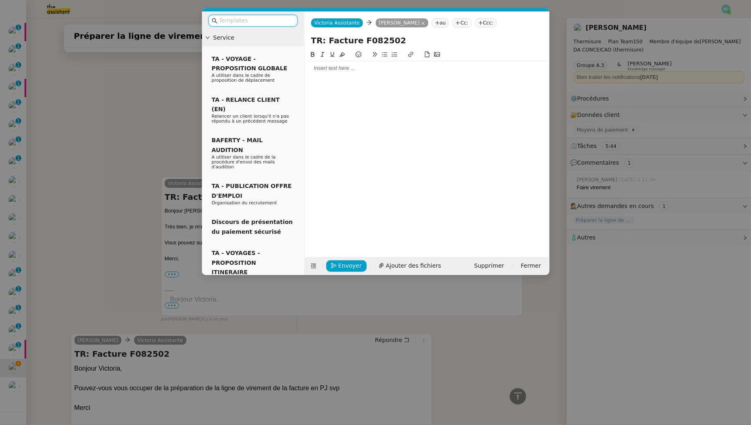
click at [267, 23] on input "text" at bounding box center [256, 20] width 74 height 9
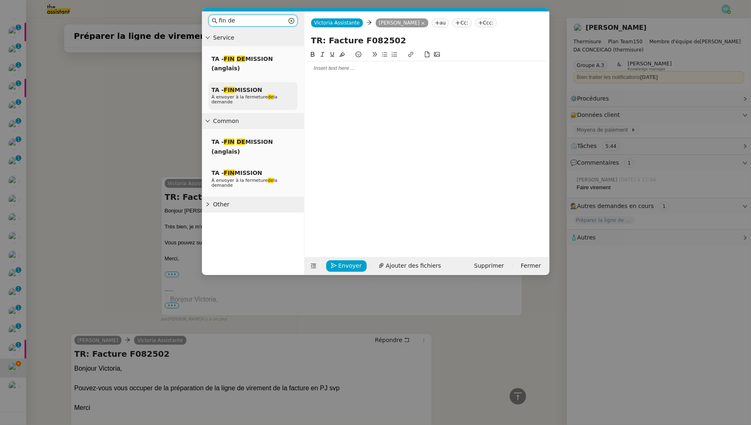
type input "fin de"
click at [264, 105] on div "TA - FIN MISSION À envoyer à la fermeture de la demande" at bounding box center [253, 96] width 89 height 28
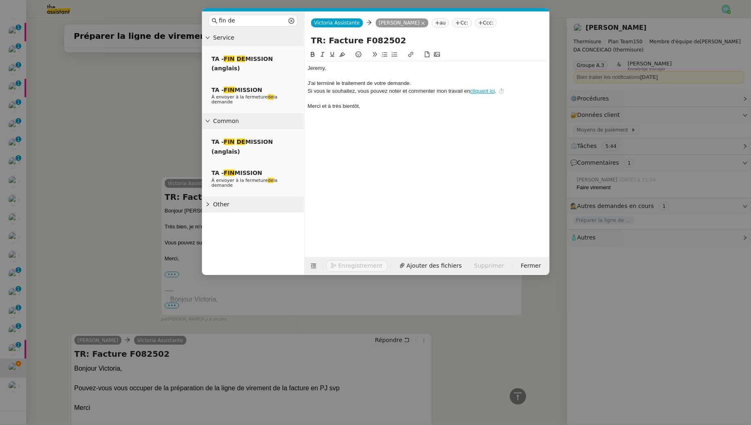
click at [345, 68] on div "﻿[PERSON_NAME]﻿," at bounding box center [427, 68] width 238 height 7
click at [313, 67] on div "﻿[PERSON_NAME]﻿," at bounding box center [427, 68] width 238 height 7
click at [317, 68] on div "﻿[PERSON_NAME]﻿," at bounding box center [427, 68] width 238 height 7
click at [352, 265] on span "Envoyer" at bounding box center [350, 265] width 23 height 9
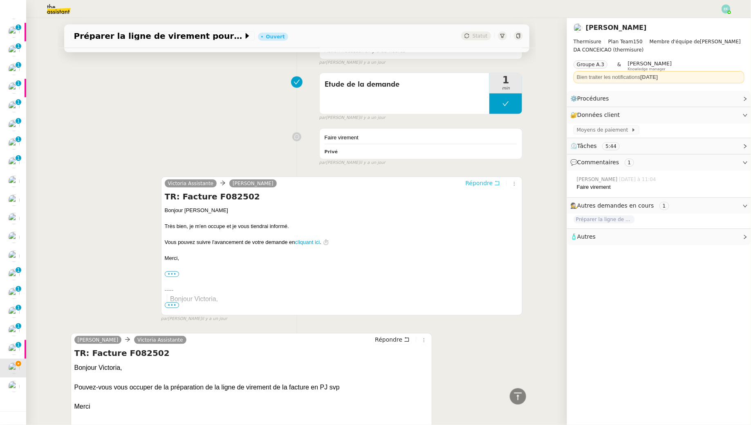
scroll to position [0, 0]
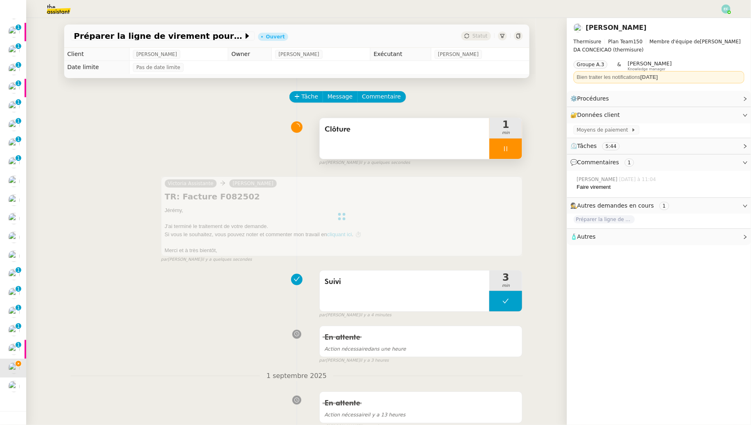
click at [370, 149] on div at bounding box center [506, 149] width 33 height 20
click at [370, 149] on icon at bounding box center [514, 149] width 7 height 7
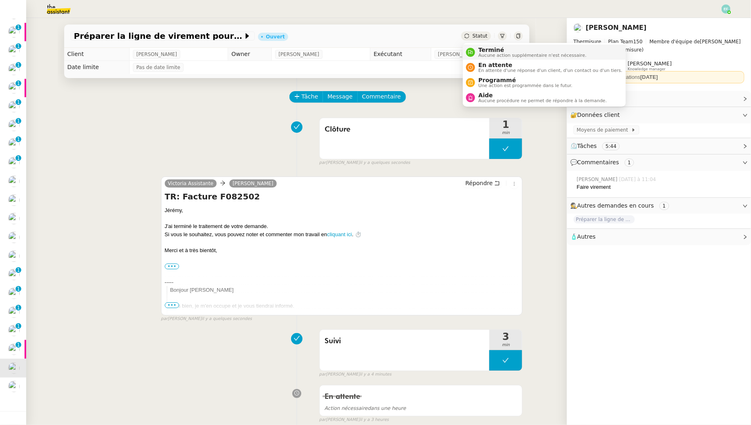
click at [370, 52] on span "Terminé" at bounding box center [533, 50] width 108 height 7
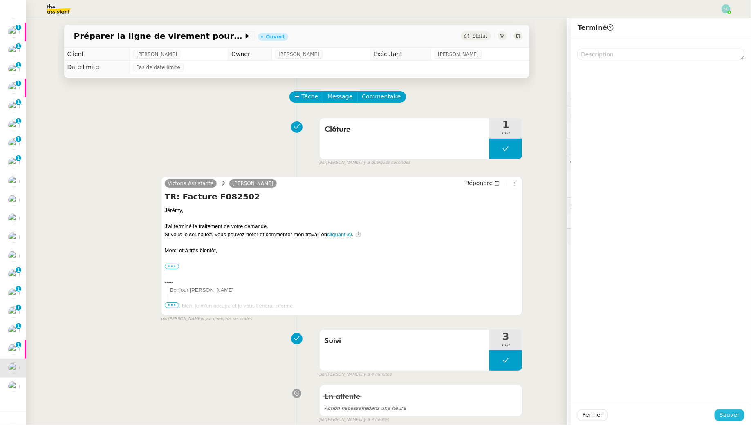
click at [370, 387] on button "Sauver" at bounding box center [730, 415] width 30 height 11
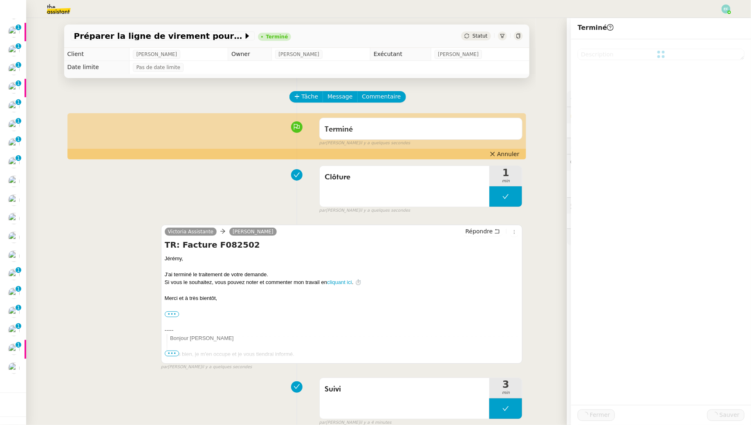
scroll to position [181, 0]
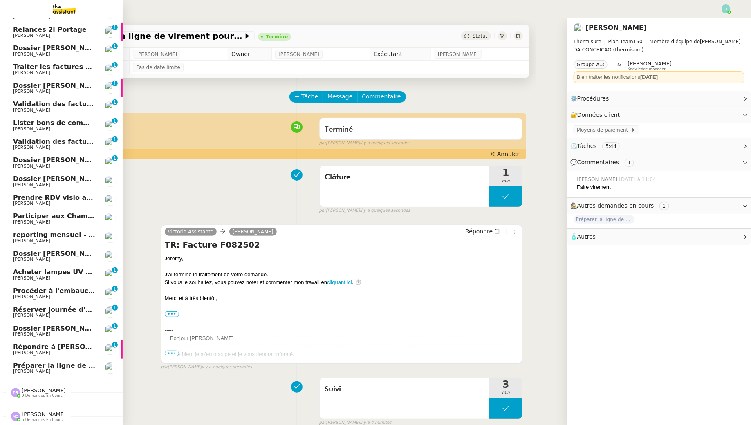
click at [25, 366] on span "Préparer la ligne de virement - modification facture" at bounding box center [108, 366] width 191 height 8
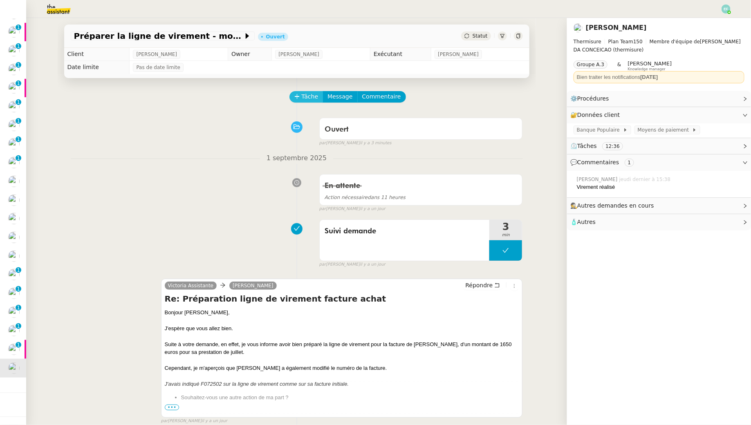
click at [307, 96] on span "Tâche" at bounding box center [310, 96] width 17 height 9
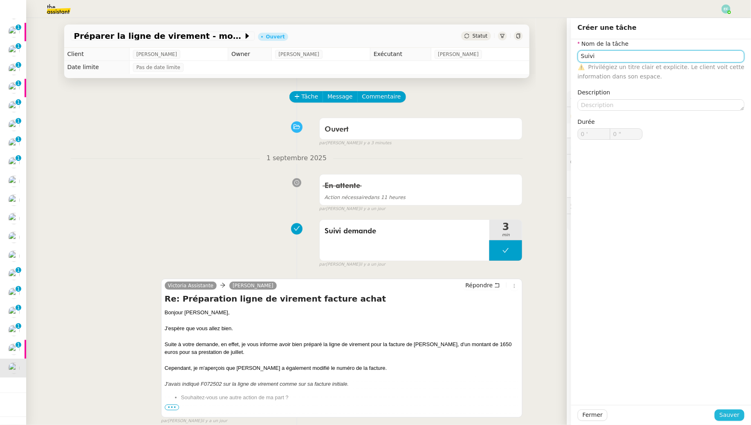
type input "Suivi"
click at [370, 387] on span "Sauver" at bounding box center [730, 415] width 20 height 9
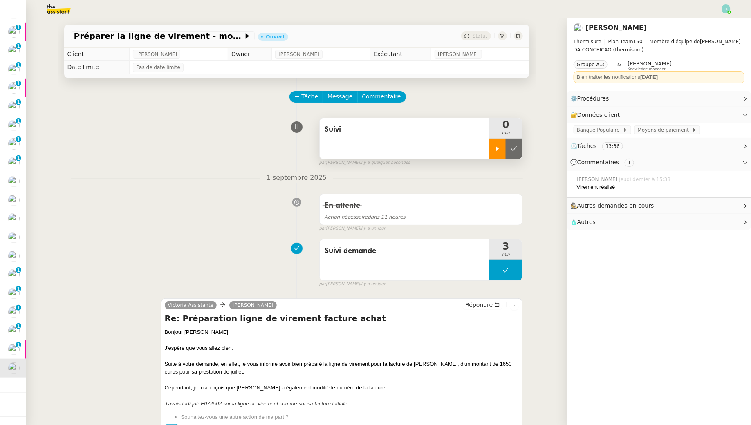
click at [370, 155] on div at bounding box center [498, 149] width 16 height 20
click at [370, 308] on button "Répondre" at bounding box center [483, 305] width 40 height 9
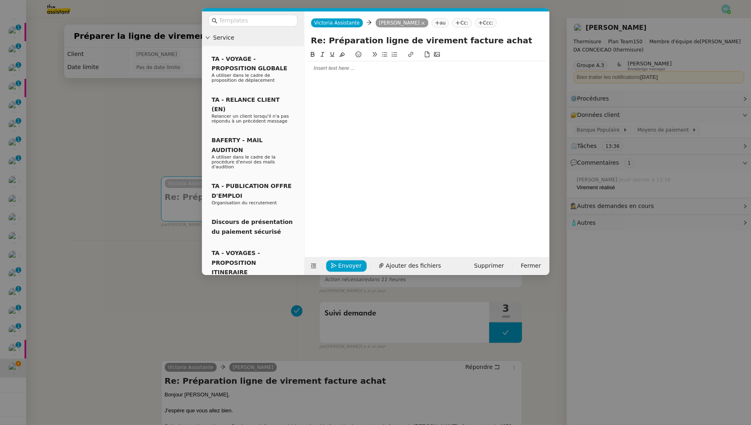
click at [370, 74] on div at bounding box center [427, 68] width 238 height 14
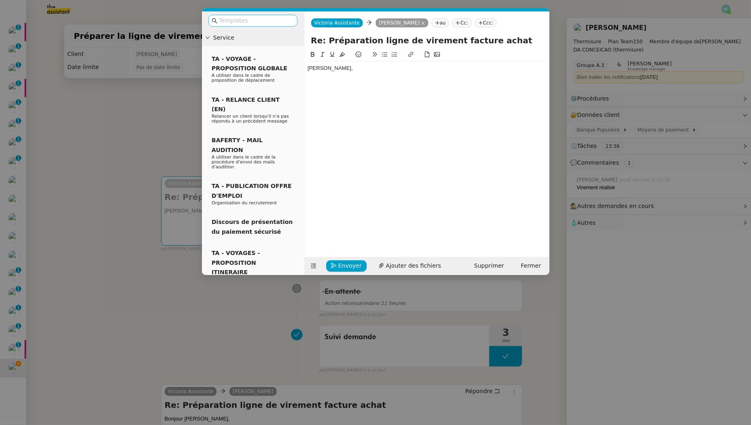
click at [278, 20] on input "text" at bounding box center [256, 20] width 74 height 9
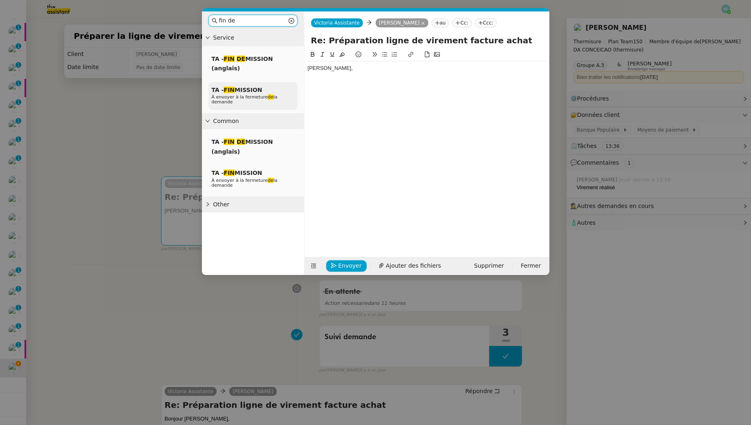
type input "fin de"
click at [262, 88] on div "TA - FIN MISSION À envoyer à la fermeture de la demande" at bounding box center [253, 96] width 89 height 28
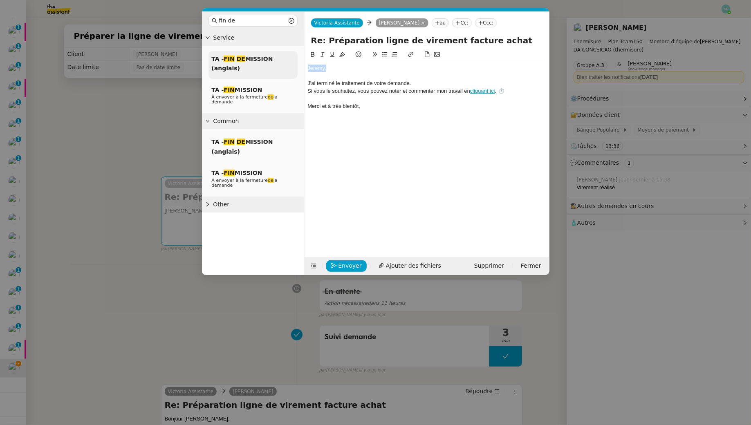
drag, startPoint x: 339, startPoint y: 67, endPoint x: 277, endPoint y: 59, distance: 62.7
click at [277, 59] on nz-layout "fin de Service TA - FIN DE MISSION (anglais) TA - FIN MISSION À envoyer à la fe…" at bounding box center [376, 143] width 348 height 264
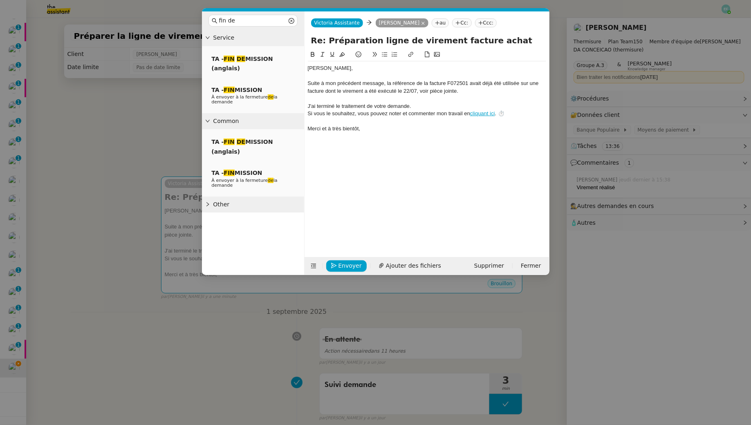
click at [370, 90] on div "Suite à mon précédent message, la référence de la facture F072501 avait déjà ét…" at bounding box center [427, 87] width 238 height 15
click at [370, 88] on div "Suite à mon précédent message, la référence de la facture F072501 avait déjà ét…" at bounding box center [427, 87] width 238 height 15
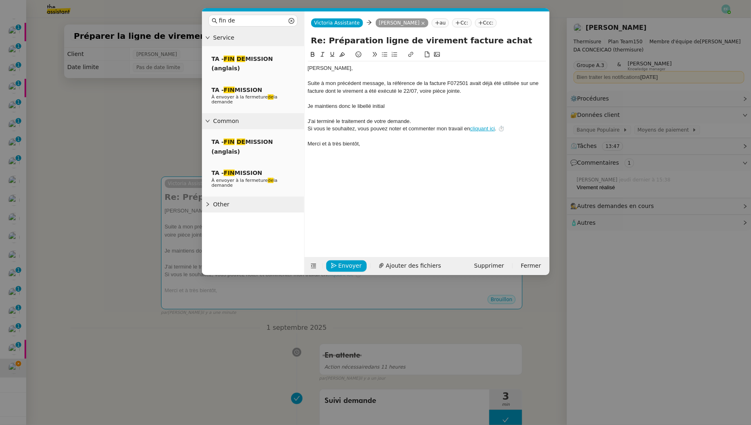
scroll to position [162, 0]
drag, startPoint x: 366, startPoint y: 146, endPoint x: 301, endPoint y: 123, distance: 68.2
click at [301, 123] on nz-layout "fin de Service TA - FIN DE MISSION (anglais) TA - FIN MISSION À envoyer à la fe…" at bounding box center [376, 143] width 348 height 264
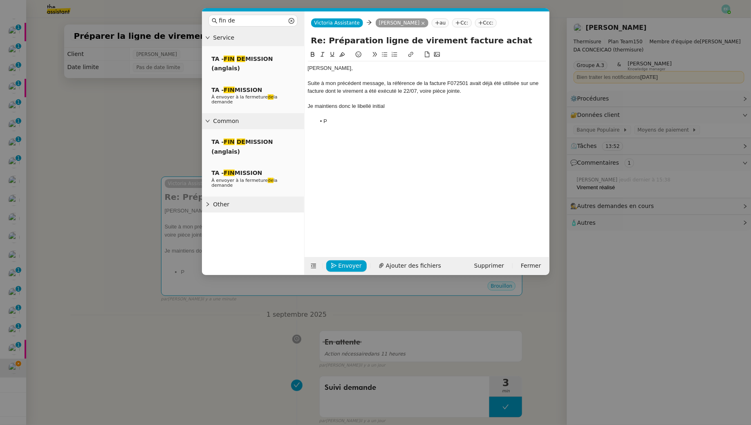
click at [370, 110] on div at bounding box center [427, 113] width 238 height 7
click at [370, 106] on div "Je maintiens donc le libellé initial" at bounding box center [427, 106] width 238 height 7
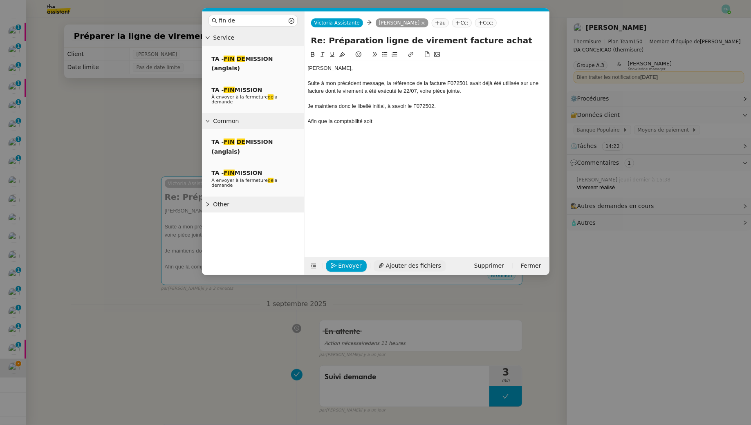
click at [370, 262] on span "Ajouter des fichiers" at bounding box center [413, 265] width 55 height 9
click at [370, 120] on div "Afin que la comptabilité soit" at bounding box center [427, 121] width 238 height 7
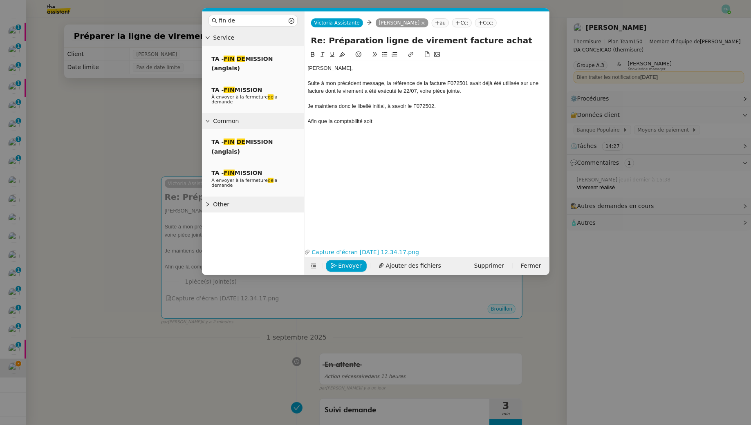
click at [370, 120] on div "Afin que la comptabilité soit" at bounding box center [427, 121] width 238 height 7
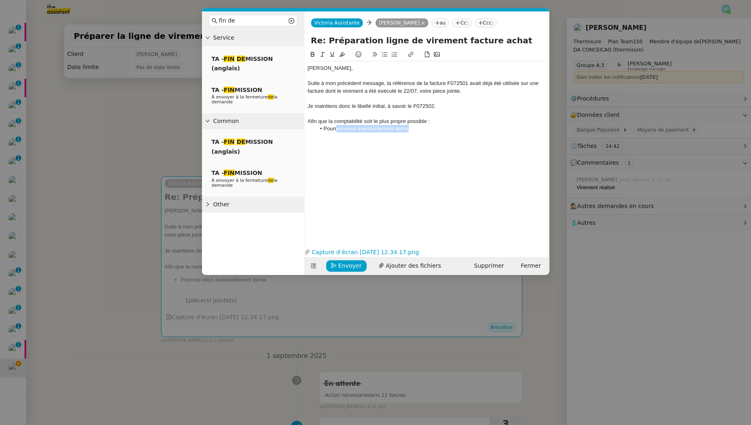
drag, startPoint x: 424, startPoint y: 128, endPoint x: 337, endPoint y: 127, distance: 87.1
click at [337, 127] on li "Pourriez-vous éventuellement dema" at bounding box center [431, 128] width 231 height 7
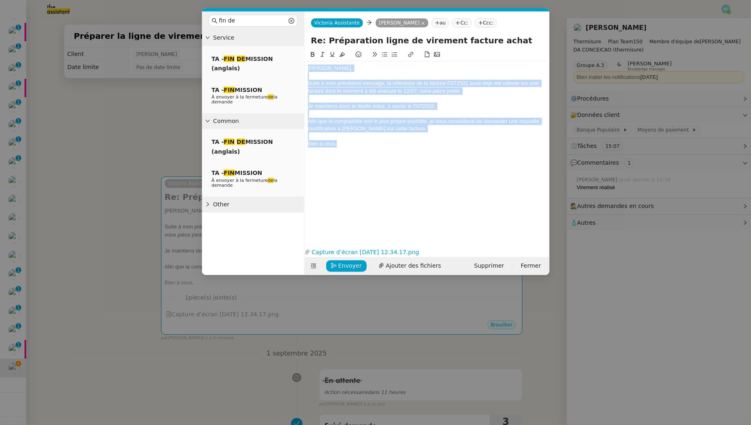
drag, startPoint x: 322, startPoint y: 119, endPoint x: 261, endPoint y: 10, distance: 125.1
click at [261, 10] on div "fin de Service TA - FIN DE MISSION (anglais) TA - FIN MISSION À envoyer à la fe…" at bounding box center [376, 141] width 348 height 267
copy div "[PERSON_NAME], Suite à mon précédent message, la référence de la facture F07250…"
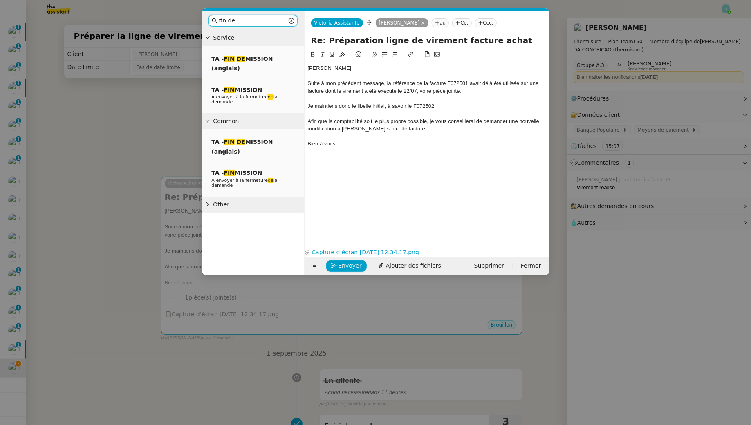
click at [248, 21] on input "fin de" at bounding box center [253, 20] width 68 height 9
click at [229, 94] on span "À envoyer à la fermeture de la demande" at bounding box center [245, 99] width 66 height 10
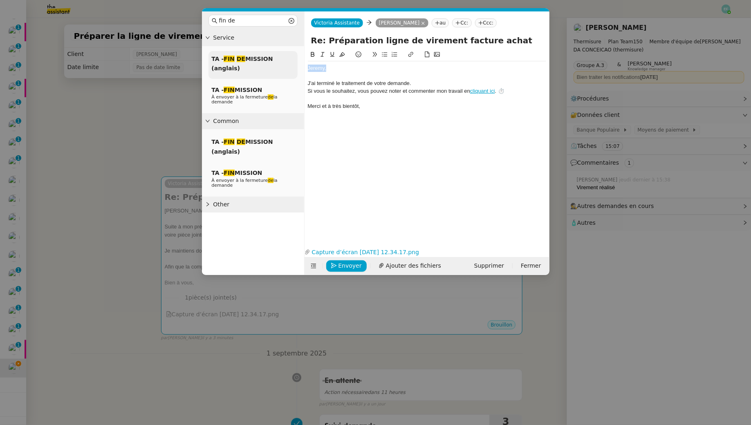
drag, startPoint x: 338, startPoint y: 71, endPoint x: 259, endPoint y: 61, distance: 80.0
click at [259, 61] on nz-layout "fin de Service TA - FIN DE MISSION (anglais) TA - FIN MISSION À envoyer à la fe…" at bounding box center [376, 143] width 348 height 264
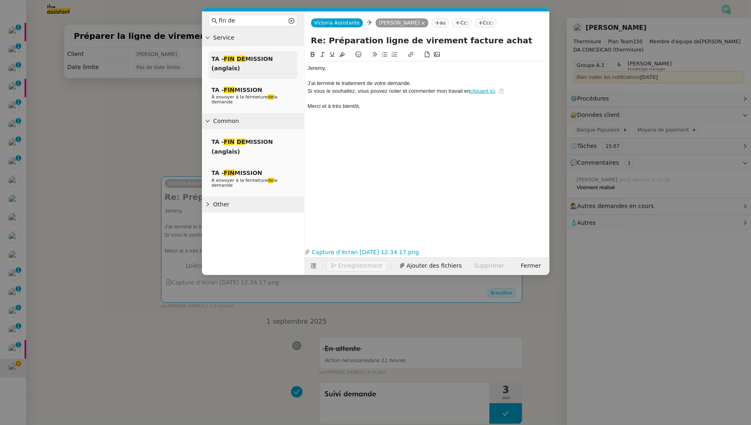
scroll to position [0, 0]
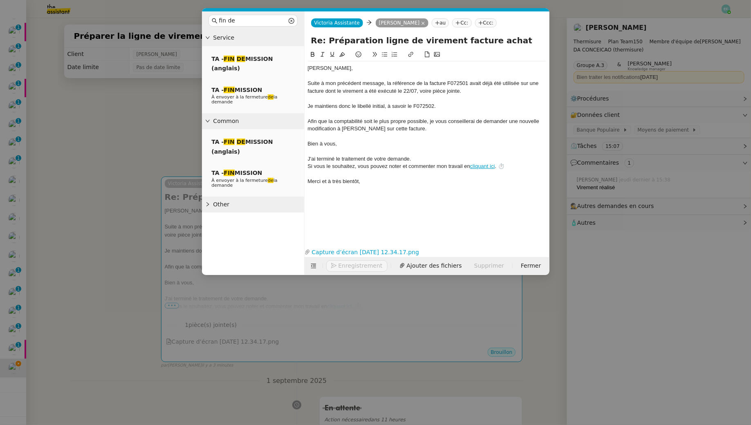
click at [328, 71] on div "[PERSON_NAME]," at bounding box center [427, 68] width 238 height 7
drag, startPoint x: 335, startPoint y: 70, endPoint x: 263, endPoint y: 64, distance: 72.3
click at [263, 64] on nz-layout "fin de Service TA - FIN DE MISSION (anglais) TA - FIN MISSION À envoyer à la fe…" at bounding box center [376, 143] width 348 height 264
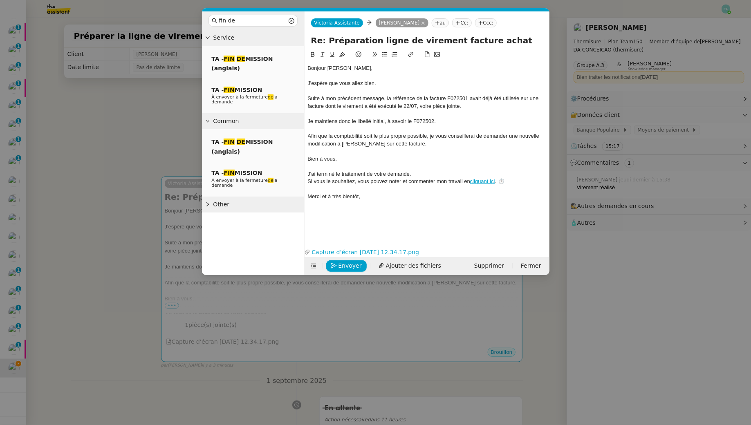
click at [370, 99] on div "Suite à mon précédent message, la référence de la facture F072501 avait déjà ét…" at bounding box center [427, 102] width 238 height 15
click at [370, 113] on div at bounding box center [427, 113] width 238 height 7
click at [370, 121] on div "Je maintiens donc le libellé initial, à savoir le F072502." at bounding box center [427, 121] width 238 height 7
drag, startPoint x: 450, startPoint y: 120, endPoint x: 304, endPoint y: 123, distance: 146.5
click at [304, 123] on nz-layout "fin de Service TA - FIN DE MISSION (anglais) TA - FIN MISSION À envoyer à la fe…" at bounding box center [376, 143] width 348 height 264
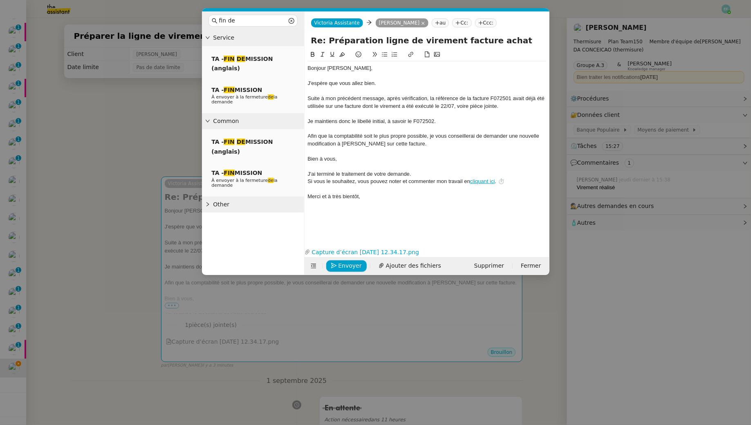
click at [370, 99] on div "Suite à mon précédent message, après vérification, la référence de la facture F…" at bounding box center [427, 102] width 238 height 15
click at [370, 143] on div "Afin que la comptabilité soit le plus propre possible, je vous conseillerai de …" at bounding box center [427, 140] width 238 height 15
drag, startPoint x: 366, startPoint y: 135, endPoint x: 373, endPoint y: 149, distance: 15.9
click at [370, 149] on div "Bonjour [PERSON_NAME], J'espère que vous allez bien. Suite à mon précédent mess…" at bounding box center [427, 132] width 238 height 142
click at [370, 149] on div at bounding box center [427, 151] width 238 height 7
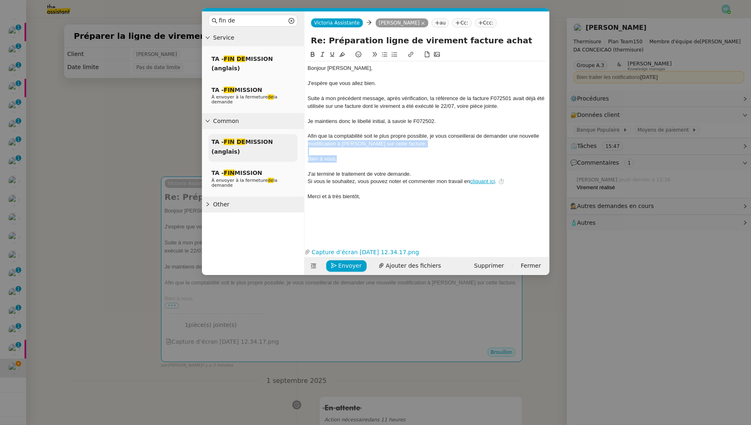
drag, startPoint x: 366, startPoint y: 157, endPoint x: 293, endPoint y: 147, distance: 74.0
click at [293, 147] on nz-layout "fin de Service TA - FIN DE MISSION (anglais) TA - FIN MISSION À envoyer à la fe…" at bounding box center [376, 143] width 348 height 264
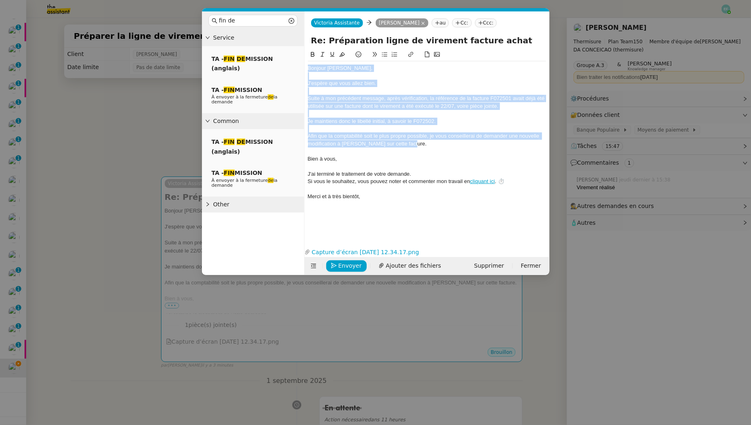
drag, startPoint x: 421, startPoint y: 142, endPoint x: 274, endPoint y: 43, distance: 177.7
click at [274, 43] on nz-layout "fin de Service TA - FIN DE MISSION (anglais) TA - FIN MISSION À envoyer à la fe…" at bounding box center [376, 143] width 348 height 264
copy div "Bonjour [PERSON_NAME], J'espère que vous allez bien. Suite à mon précédent mess…"
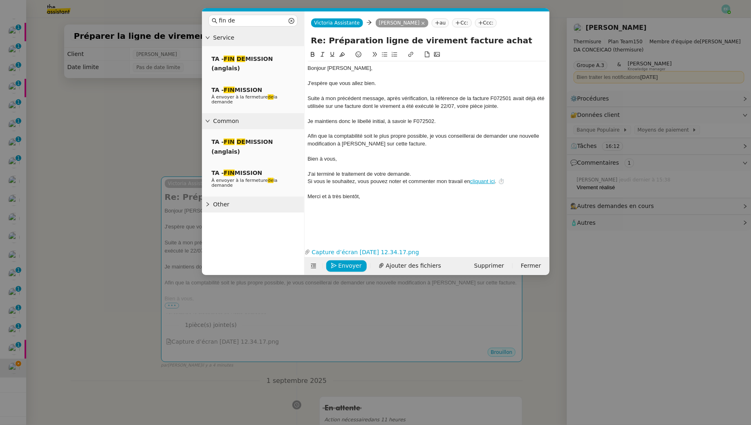
click at [370, 148] on div at bounding box center [427, 151] width 238 height 7
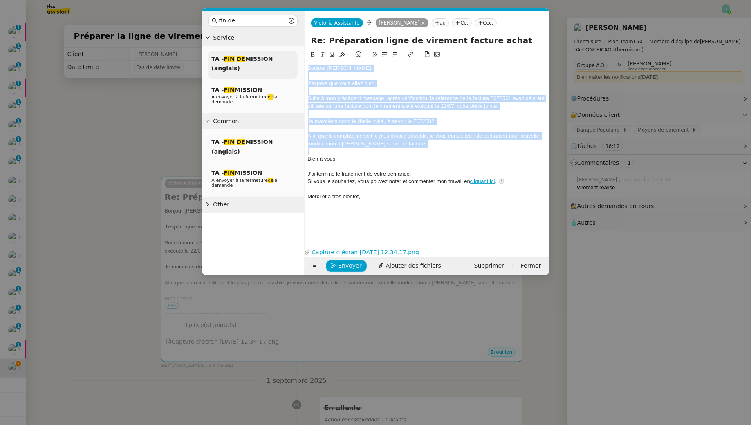
drag, startPoint x: 428, startPoint y: 148, endPoint x: 280, endPoint y: 63, distance: 170.7
click at [280, 63] on nz-layout "fin de Service TA - FIN DE MISSION (anglais) TA - FIN MISSION À envoyer à la fe…" at bounding box center [376, 143] width 348 height 264
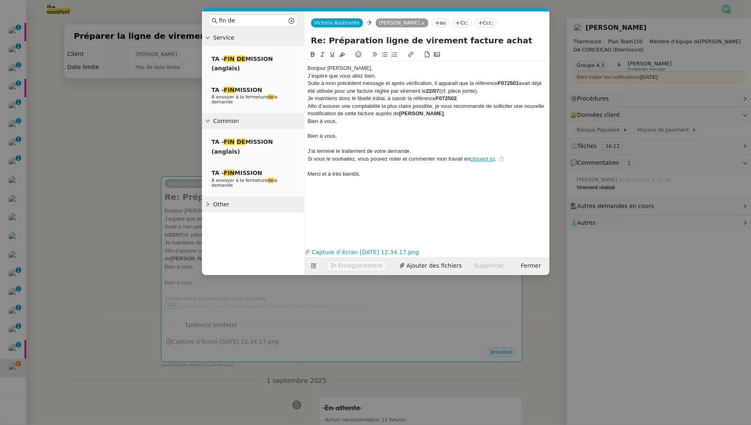
click at [365, 65] on div "Bonjour [PERSON_NAME]," at bounding box center [427, 68] width 238 height 7
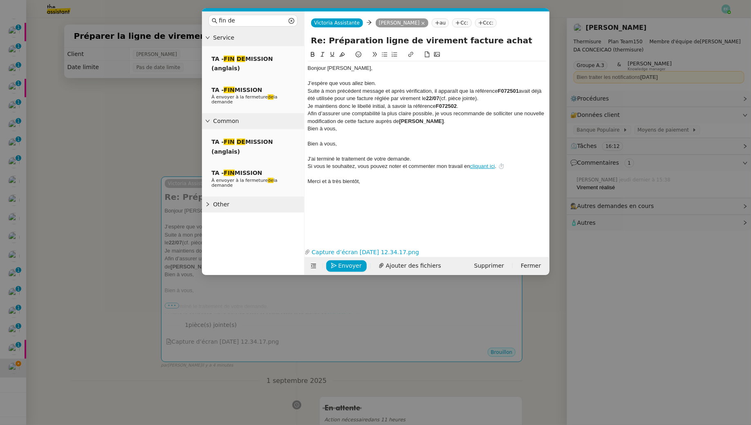
click at [370, 82] on div "J’espère que vous allez bien." at bounding box center [427, 83] width 238 height 7
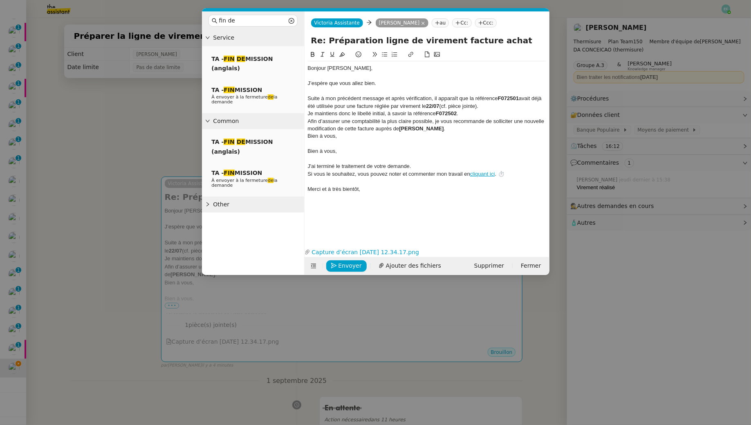
click at [370, 108] on div "Suite à mon précédent message et après vérification, il apparaît que la référen…" at bounding box center [427, 102] width 238 height 15
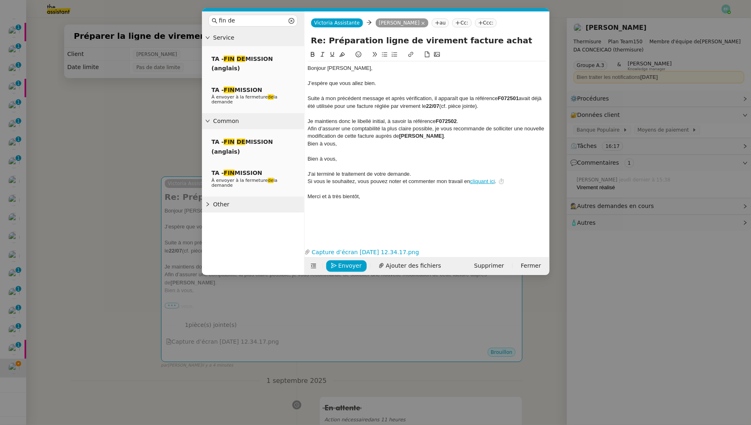
click at [370, 106] on div "Suite à mon précédent message et après vérification, il apparaît que la référen…" at bounding box center [427, 102] width 238 height 15
click at [370, 119] on div "Je maintiens donc le libellé initial, à savoir la référence F072502 ." at bounding box center [427, 121] width 238 height 7
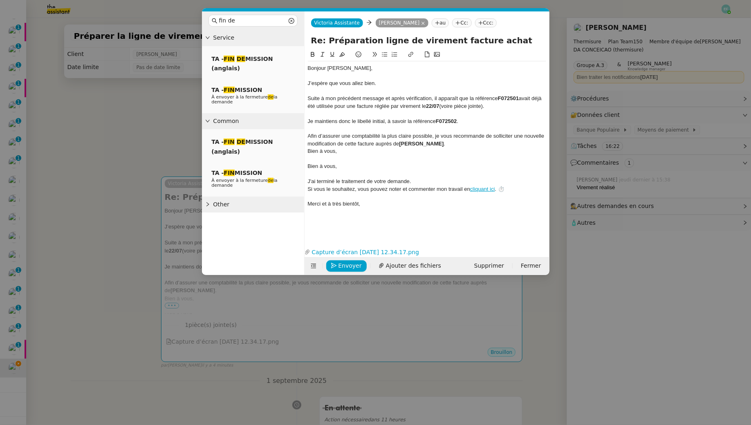
click at [370, 144] on div "Afin d’assurer une comptabilité la plus claire possible, je vous recommande de …" at bounding box center [427, 140] width 238 height 15
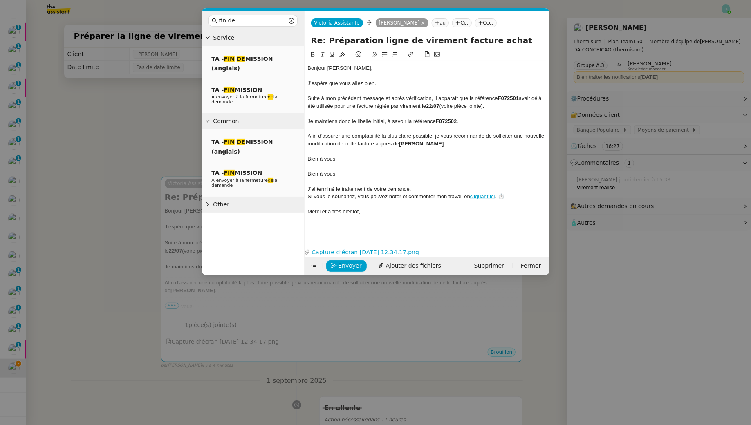
click at [315, 58] on button at bounding box center [313, 54] width 10 height 9
click at [315, 56] on icon at bounding box center [313, 55] width 6 height 6
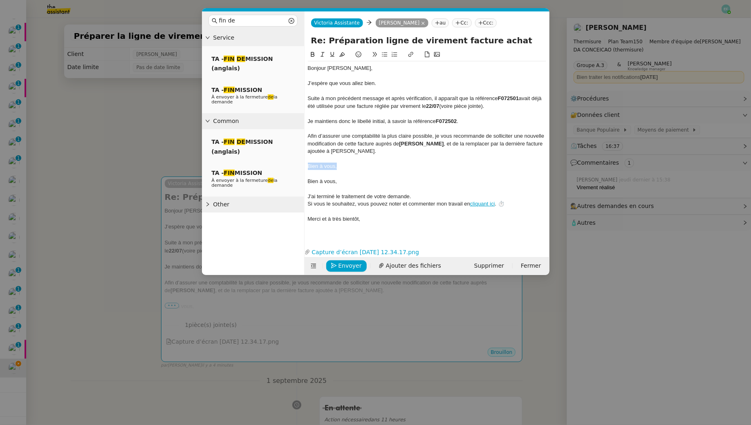
drag, startPoint x: 366, startPoint y: 166, endPoint x: 302, endPoint y: 168, distance: 63.8
click at [302, 168] on nz-layout "fin de Service TA - FIN DE MISSION (anglais) TA - FIN MISSION À envoyer à la fe…" at bounding box center [376, 143] width 348 height 264
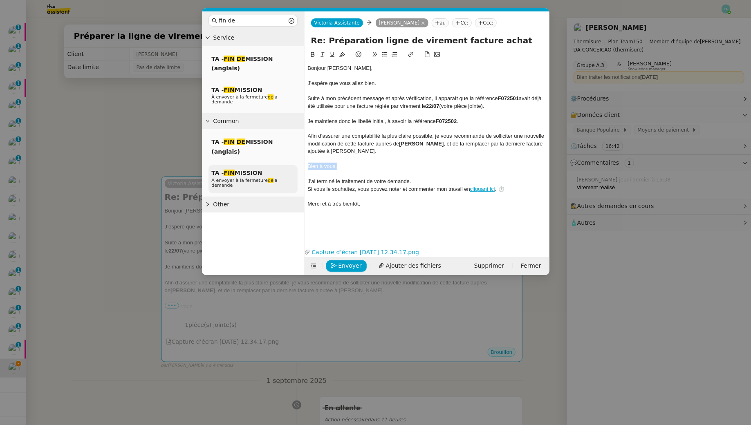
drag, startPoint x: 347, startPoint y: 167, endPoint x: 288, endPoint y: 167, distance: 59.7
click at [288, 167] on nz-layout "fin de Service TA - FIN DE MISSION (anglais) TA - FIN MISSION À envoyer à la fe…" at bounding box center [376, 143] width 348 height 264
click at [370, 117] on div at bounding box center [427, 113] width 238 height 7
click at [370, 121] on div "Je maintiens donc le libellé initial, à savoir la référence F072502 ." at bounding box center [427, 121] width 238 height 7
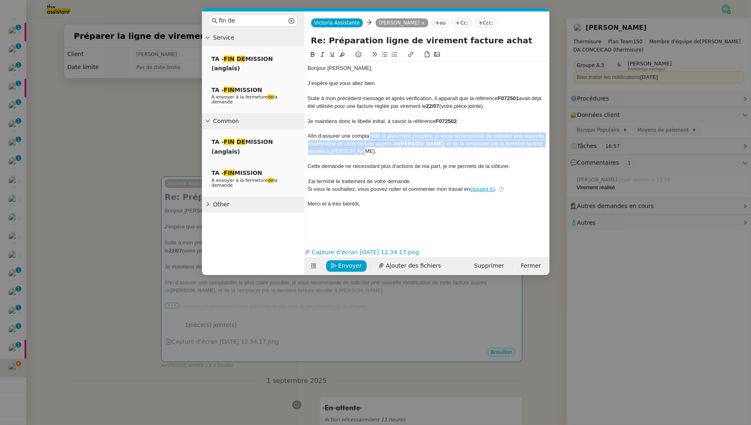
drag, startPoint x: 369, startPoint y: 135, endPoint x: 371, endPoint y: 151, distance: 16.0
click at [370, 151] on div "Afin d’assurer une comptabilité la plus claire possible, je vous recommande de …" at bounding box center [427, 144] width 238 height 22
drag, startPoint x: 531, startPoint y: 150, endPoint x: 502, endPoint y: 144, distance: 30.0
click at [370, 144] on div "Afin d’assurer une comptabilité la plus claire possible, je vous recommande de …" at bounding box center [427, 144] width 238 height 22
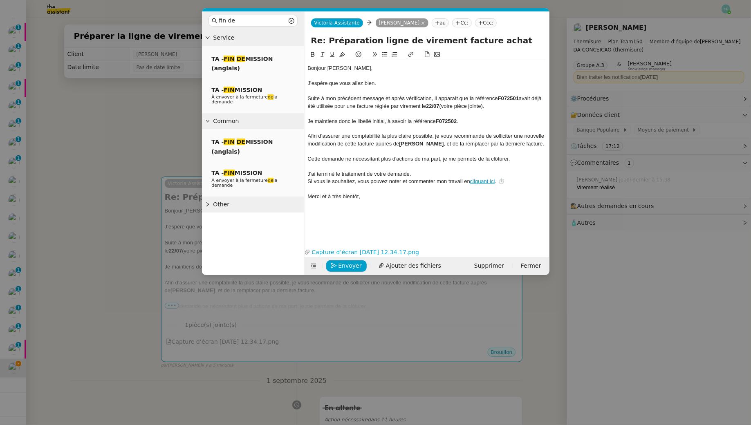
click at [370, 144] on div "Afin d’assurer une comptabilité la plus claire possible, je vous recommande de …" at bounding box center [427, 140] width 238 height 15
click at [370, 157] on div "Cette demande ne nécessitant plus d'actions de ma part, je me permets de la clô…" at bounding box center [427, 158] width 238 height 7
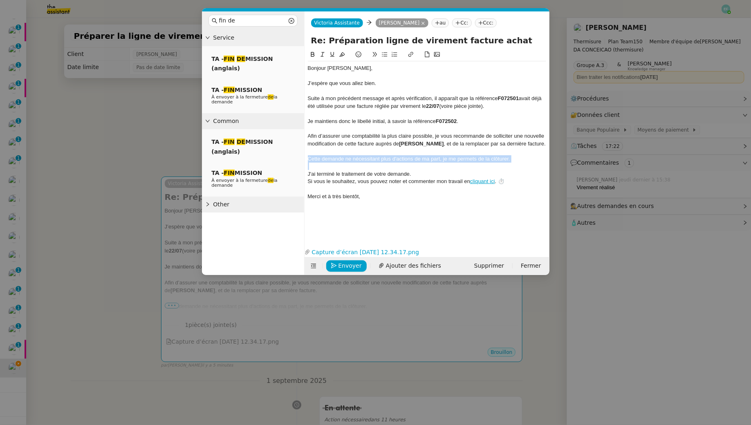
click at [322, 56] on icon at bounding box center [323, 54] width 4 height 4
click at [337, 167] on div at bounding box center [427, 166] width 238 height 7
click at [344, 261] on span "Envoyer" at bounding box center [350, 265] width 23 height 9
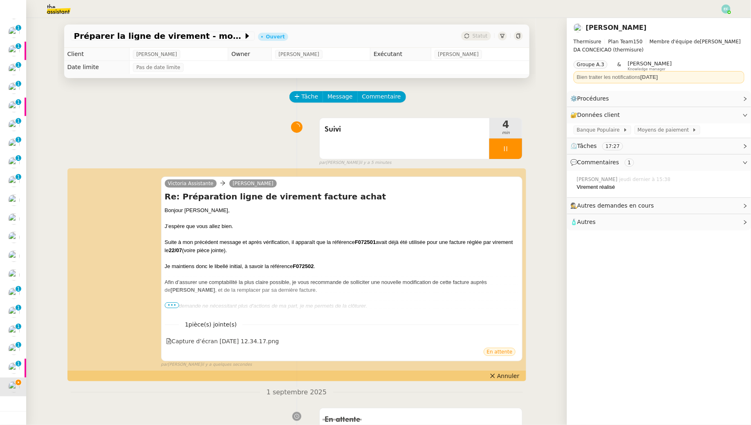
scroll to position [181, 0]
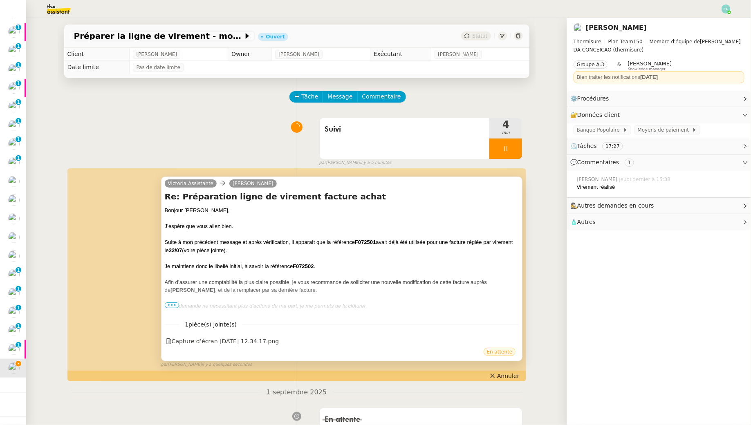
click at [171, 304] on span "•••" at bounding box center [172, 306] width 15 height 6
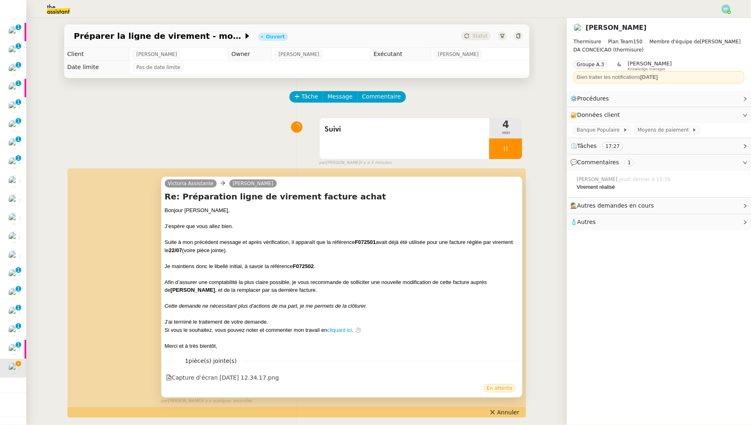
scroll to position [31, 0]
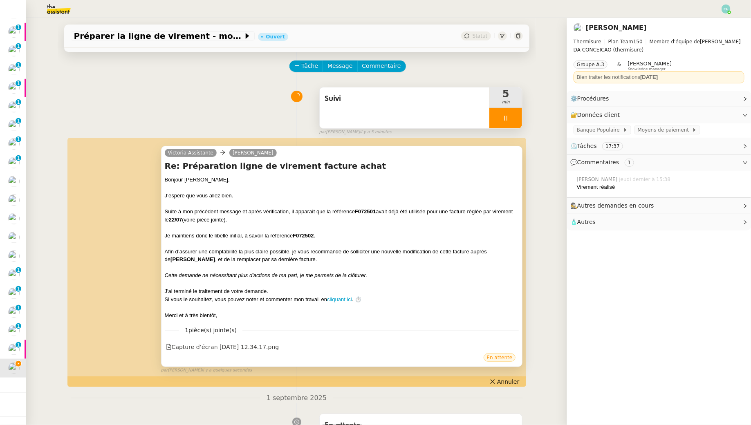
click at [370, 120] on div at bounding box center [506, 118] width 33 height 20
click at [370, 120] on icon at bounding box center [514, 118] width 7 height 7
click at [308, 69] on span "Tâche" at bounding box center [310, 65] width 17 height 9
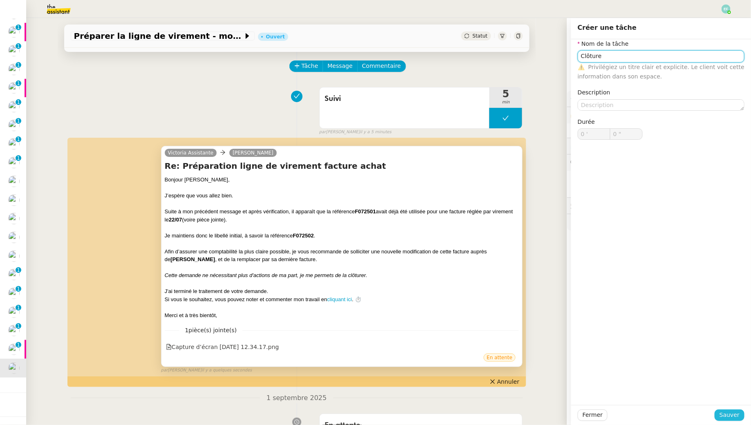
type input "Clôture"
click at [370, 387] on span "Sauver" at bounding box center [730, 415] width 20 height 9
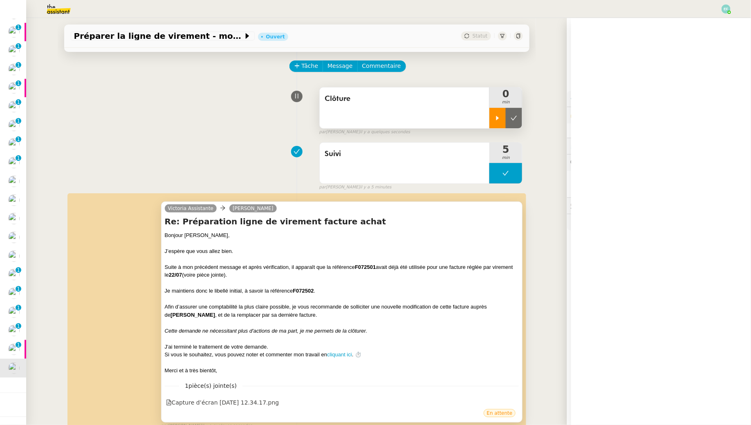
click at [370, 112] on div at bounding box center [498, 118] width 16 height 20
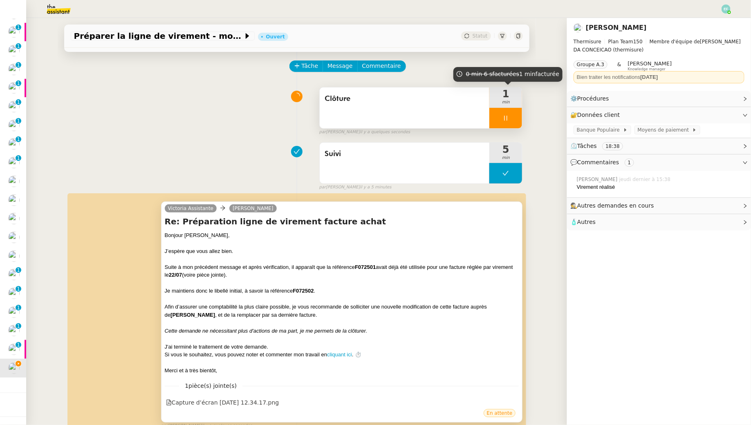
click at [370, 117] on div at bounding box center [506, 118] width 33 height 20
click at [370, 117] on icon at bounding box center [514, 118] width 7 height 7
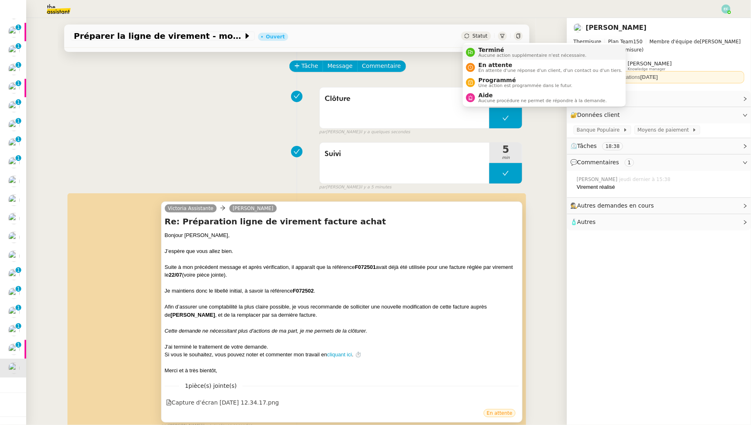
click at [370, 47] on span "Terminé" at bounding box center [533, 50] width 108 height 7
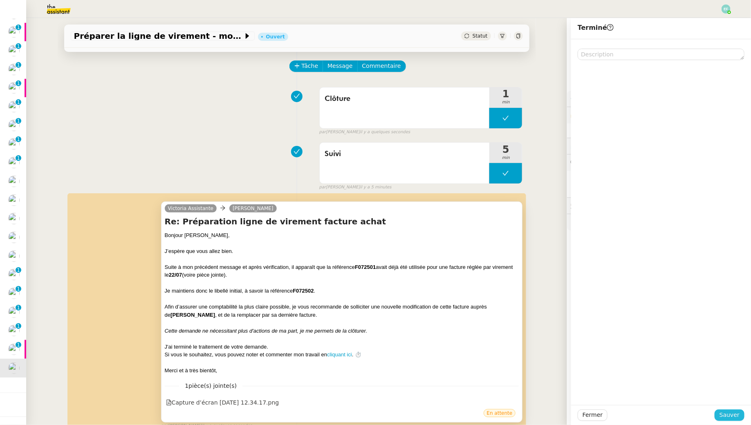
click at [370, 387] on span "Sauver" at bounding box center [730, 415] width 20 height 9
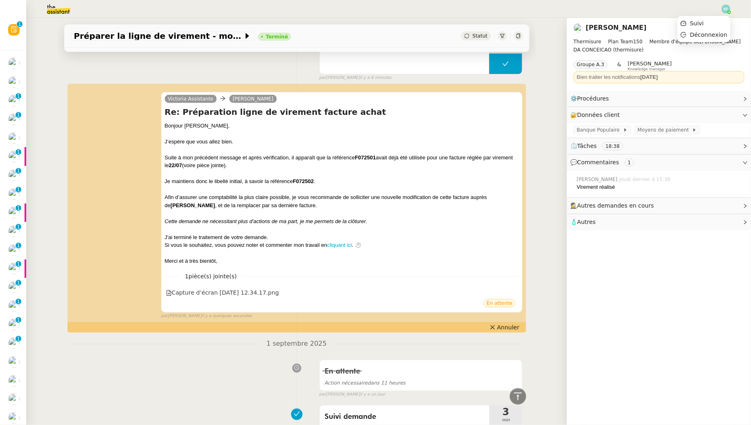
click at [370, 7] on img at bounding box center [726, 8] width 9 height 9
click at [370, 22] on li "Suivi" at bounding box center [704, 23] width 53 height 11
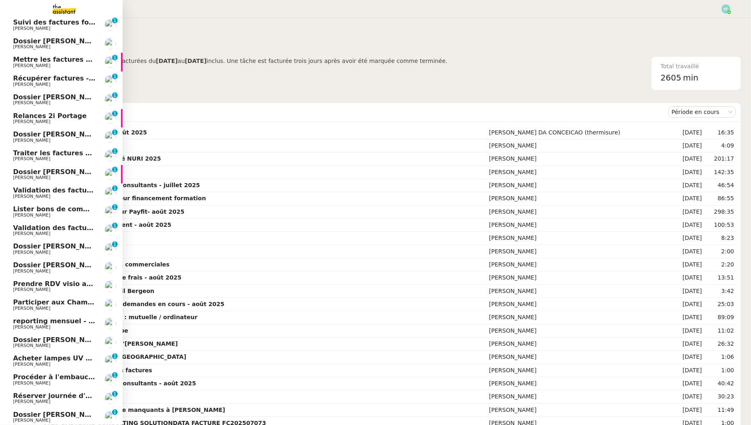
scroll to position [162, 0]
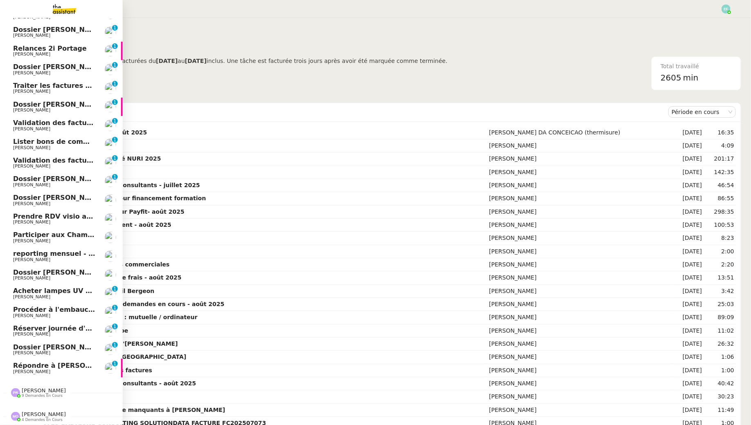
click at [46, 314] on span "[PERSON_NAME]" at bounding box center [54, 316] width 83 height 5
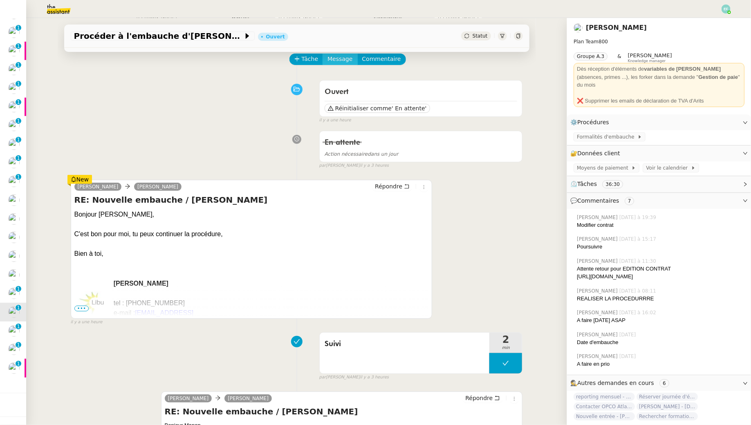
scroll to position [31, 0]
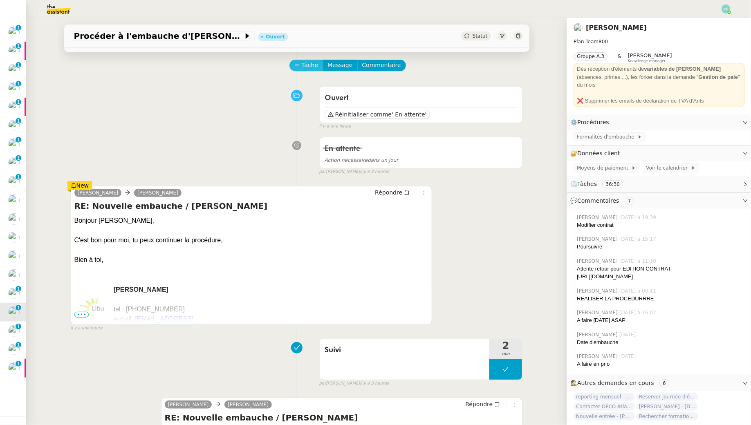
click at [315, 65] on span "Tâche" at bounding box center [310, 65] width 17 height 9
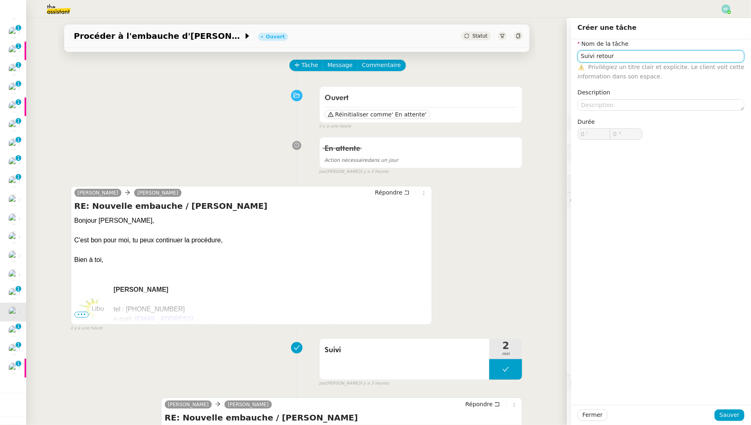
type input "Suivi retour"
click at [370, 387] on div "Fermer Sauver" at bounding box center [661, 415] width 180 height 20
click at [370, 387] on span "Sauver" at bounding box center [730, 415] width 20 height 9
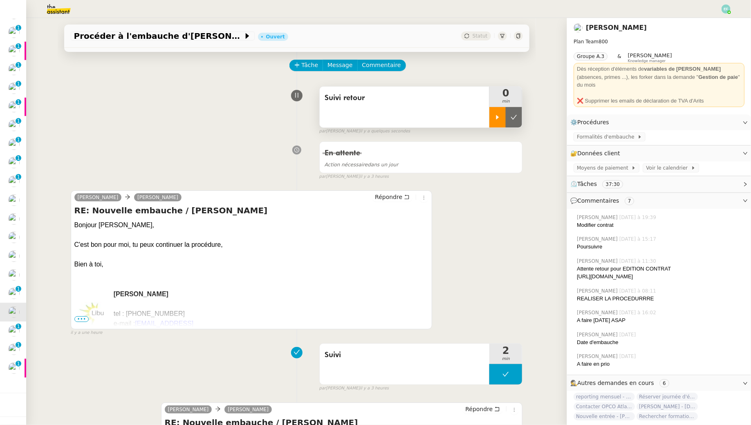
click at [370, 122] on div at bounding box center [498, 117] width 16 height 20
click at [370, 118] on div at bounding box center [506, 117] width 33 height 20
click at [370, 118] on icon at bounding box center [514, 117] width 7 height 7
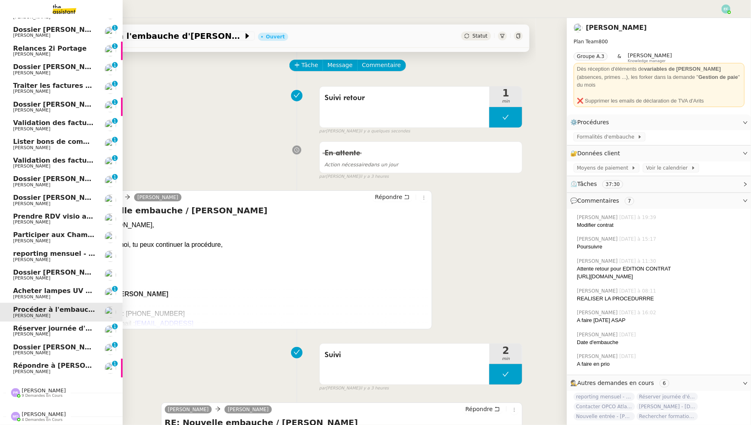
click at [19, 331] on span "Réserver journée d'équipe" at bounding box center [61, 329] width 97 height 8
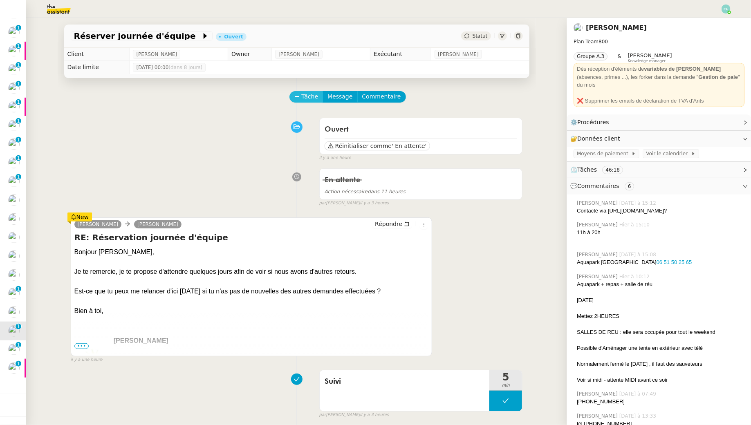
click at [304, 94] on span "Tâche" at bounding box center [310, 96] width 17 height 9
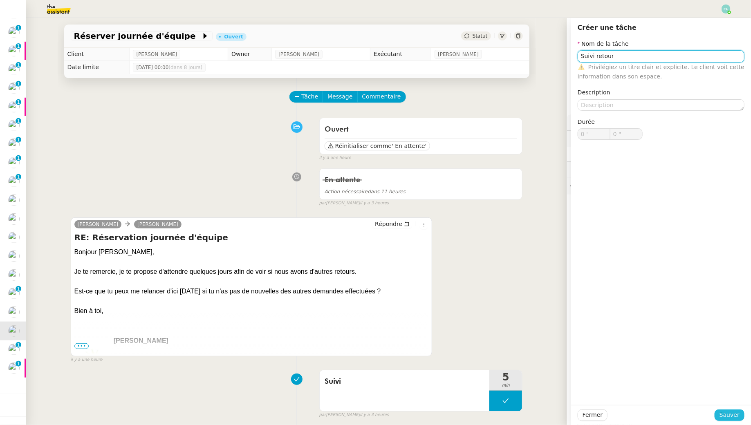
type input "Suivi retour"
click at [370, 387] on span "Sauver" at bounding box center [730, 415] width 20 height 9
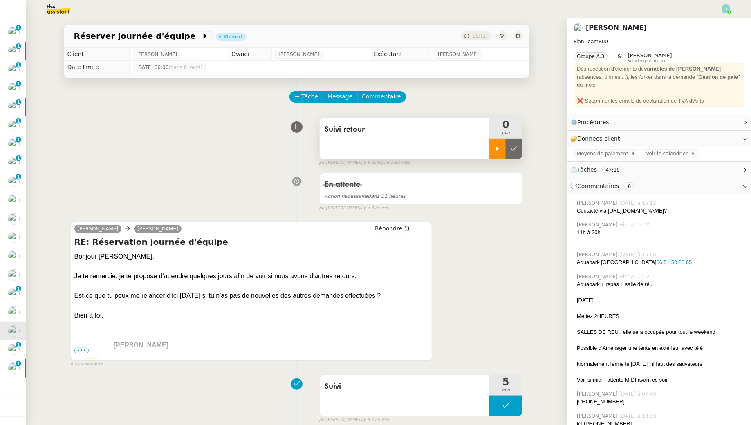
click at [370, 157] on div at bounding box center [498, 149] width 16 height 20
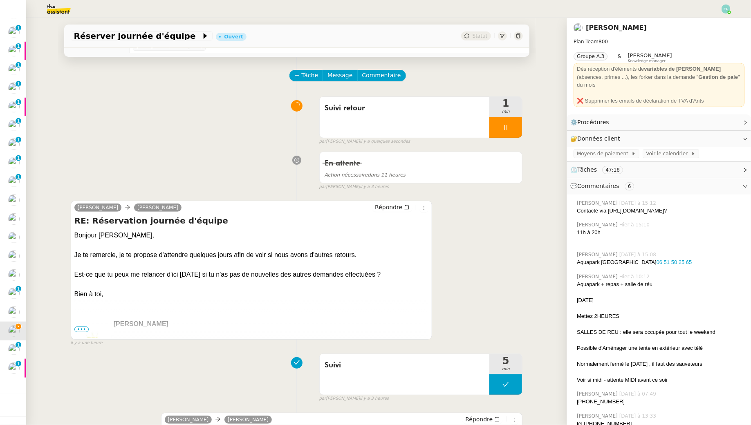
scroll to position [21, 0]
click at [370, 127] on icon at bounding box center [506, 128] width 3 height 5
click at [370, 126] on icon at bounding box center [514, 128] width 7 height 7
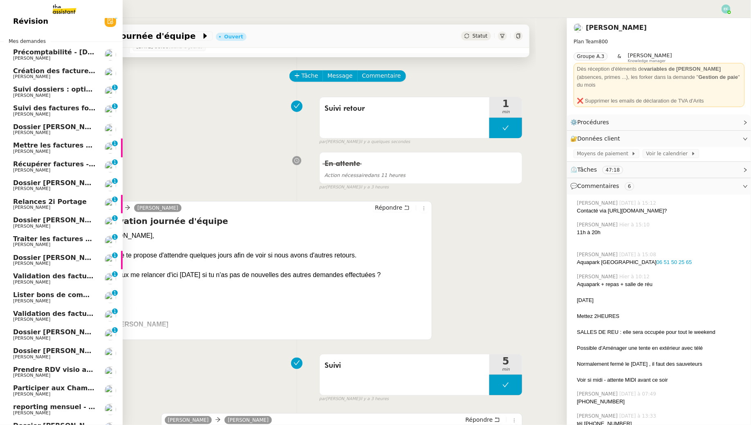
scroll to position [0, 0]
